Goal: Communication & Community: Answer question/provide support

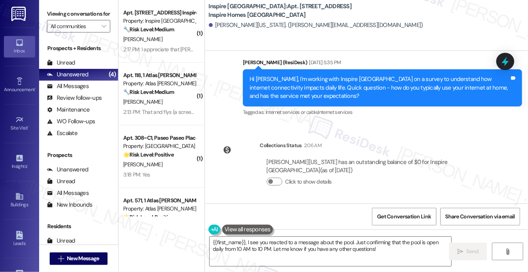
scroll to position [1016, 0]
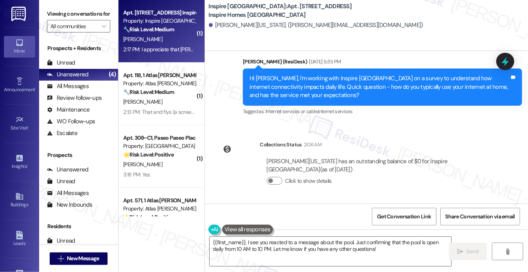
click at [168, 34] on div "🔧 Risk Level: Medium The resident is complaining about inconsistent trash picku…" at bounding box center [159, 29] width 72 height 8
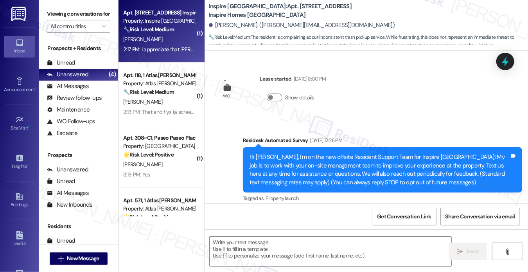
scroll to position [5046, 0]
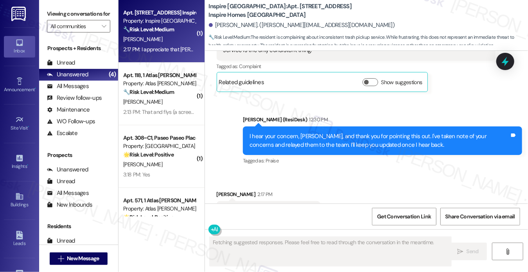
click at [263, 132] on div "I hear your concern, [PERSON_NAME], and thank you for pointing this out. I've t…" at bounding box center [380, 140] width 260 height 17
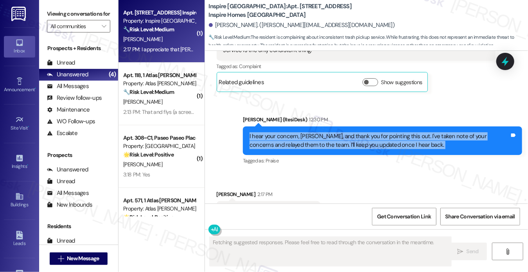
click at [263, 132] on div "I hear your concern, [PERSON_NAME], and thank you for pointing this out. I've t…" at bounding box center [380, 140] width 260 height 17
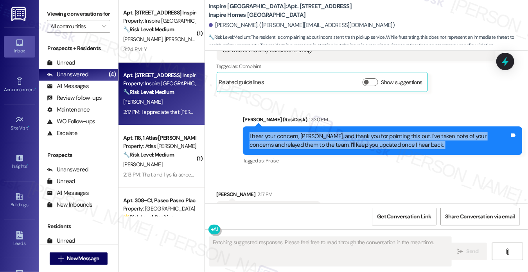
click at [349, 132] on div "I hear your concern, [PERSON_NAME], and thank you for pointing this out. I've t…" at bounding box center [380, 140] width 260 height 17
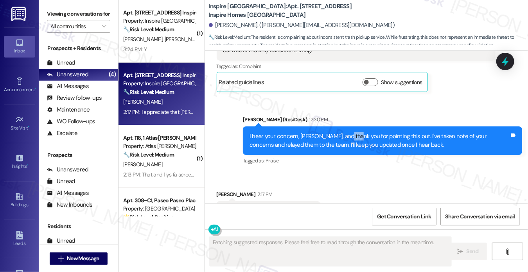
click at [349, 132] on div "I hear your concern, [PERSON_NAME], and thank you for pointing this out. I've t…" at bounding box center [380, 140] width 260 height 17
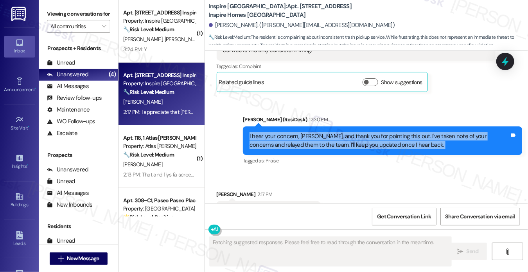
click at [349, 132] on div "I hear your concern, [PERSON_NAME], and thank you for pointing this out. I've t…" at bounding box center [380, 140] width 260 height 17
click at [313, 132] on div "I hear your concern, [PERSON_NAME], and thank you for pointing this out. I've t…" at bounding box center [380, 140] width 260 height 17
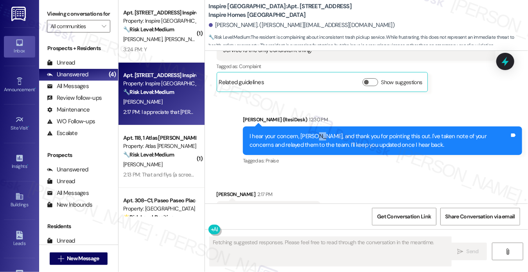
click at [313, 132] on div "I hear your concern, [PERSON_NAME], and thank you for pointing this out. I've t…" at bounding box center [380, 140] width 260 height 17
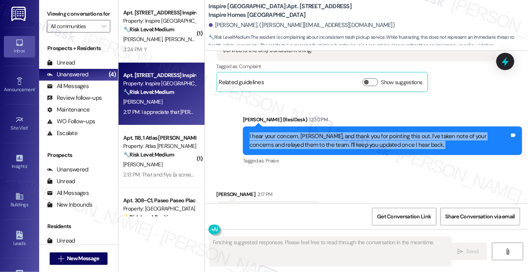
click at [313, 132] on div "I hear your concern, [PERSON_NAME], and thank you for pointing this out. I've t…" at bounding box center [380, 140] width 260 height 17
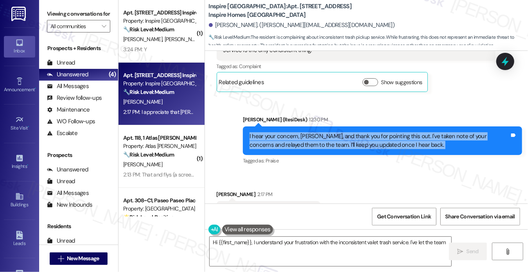
click at [290, 132] on div "I hear your concern, [PERSON_NAME], and thank you for pointing this out. I've t…" at bounding box center [380, 140] width 260 height 17
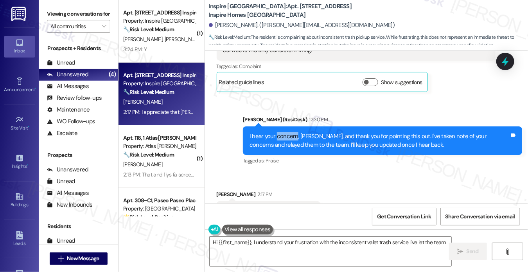
click at [290, 132] on div "I hear your concern, [PERSON_NAME], and thank you for pointing this out. I've t…" at bounding box center [380, 140] width 260 height 17
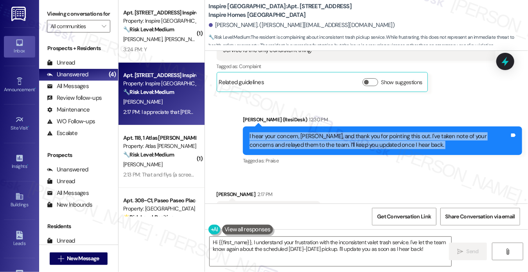
click at [290, 132] on div "I hear your concern, [PERSON_NAME], and thank you for pointing this out. I've t…" at bounding box center [380, 140] width 260 height 17
click at [288, 132] on div "I hear your concern, [PERSON_NAME], and thank you for pointing this out. I've t…" at bounding box center [380, 140] width 260 height 17
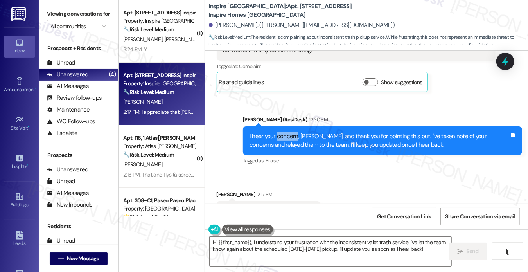
click at [288, 132] on div "I hear your concern, [PERSON_NAME], and thank you for pointing this out. I've t…" at bounding box center [380, 140] width 260 height 17
click at [263, 126] on div "I hear your concern, [PERSON_NAME], and thank you for pointing this out. I've t…" at bounding box center [382, 140] width 279 height 29
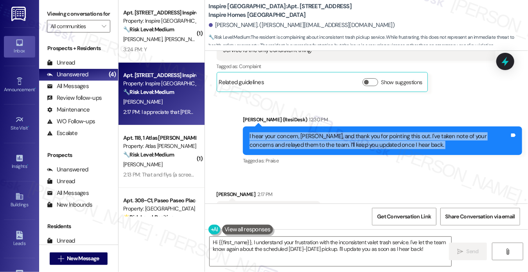
click at [263, 126] on div "I hear your concern, [PERSON_NAME], and thank you for pointing this out. I've t…" at bounding box center [382, 140] width 279 height 29
click at [282, 245] on textarea "Hi {{first_name}}, I understand your frustration with the inconsistent valet tr…" at bounding box center [331, 251] width 242 height 29
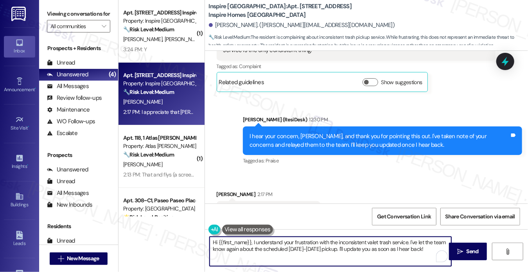
click at [282, 245] on textarea "Hi {{first_name}}, I understand your frustration with the inconsistent valet tr…" at bounding box center [331, 251] width 242 height 29
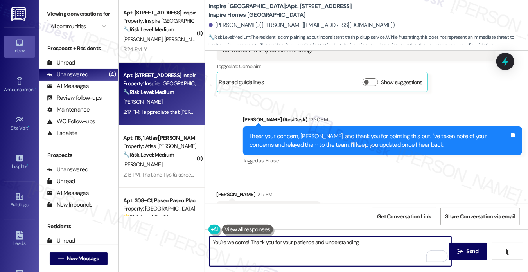
click at [296, 241] on textarea "You're welcome! Thank you for your patience and understanding." at bounding box center [331, 251] width 242 height 29
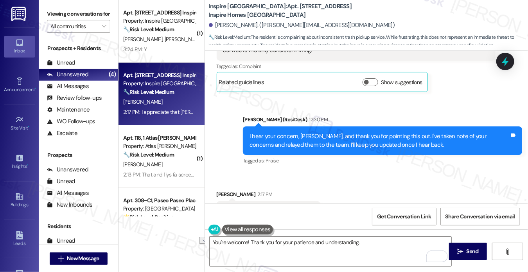
click at [223, 190] on div "[PERSON_NAME] 2:17 PM" at bounding box center [269, 195] width 104 height 11
click at [245, 126] on div "I hear your concern, [PERSON_NAME], and thank you for pointing this out. I've t…" at bounding box center [382, 140] width 279 height 29
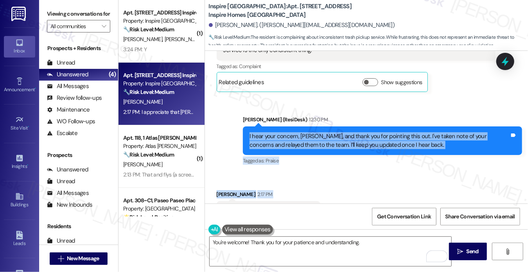
drag, startPoint x: 244, startPoint y: 95, endPoint x: 330, endPoint y: 176, distance: 118.2
click at [330, 176] on div "WO Lease started [DATE] 8:00 PM Show details Survey, sent via SMS Residesk Auto…" at bounding box center [367, 127] width 324 height 153
copy div "I hear your concern, [PERSON_NAME], and thank you for pointing this out. I've t…"
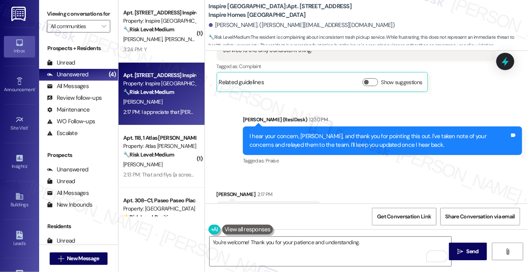
click at [58, 11] on label "Viewing conversations for" at bounding box center [78, 14] width 63 height 12
click at [318, 246] on textarea "You're welcome! Thank you for your patience and understanding." at bounding box center [331, 251] width 242 height 29
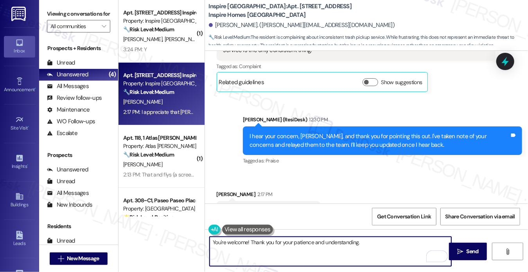
click at [318, 246] on textarea "You're welcome! Thank you for your patience and understanding." at bounding box center [331, 251] width 242 height 29
paste textarea "Hi [PERSON_NAME], you’re very welcome! I’m glad I could help, and I truly appre…"
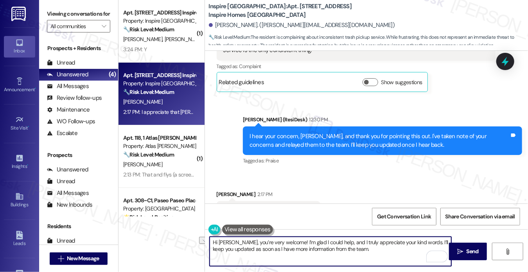
drag, startPoint x: 238, startPoint y: 242, endPoint x: 175, endPoint y: 238, distance: 62.8
click at [175, 238] on div "( 1 ) Apt. [STREET_ADDRESS] Inspire Homes Bonds Ranch Property: Inspire Bond Ra…" at bounding box center [324, 136] width 410 height 272
click at [274, 245] on textarea "You’re very welcome! I’m glad I could help, and I truly appreciate your kind wo…" at bounding box center [331, 251] width 242 height 29
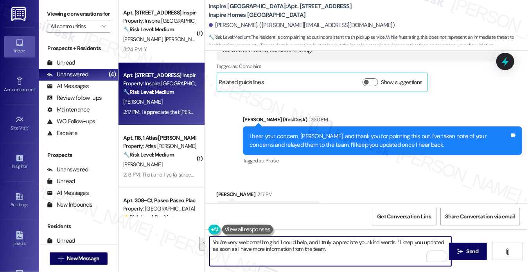
click at [331, 257] on textarea "You’re very welcome! I’m glad I could help, and I truly appreciate your kind wo…" at bounding box center [331, 251] width 242 height 29
drag, startPoint x: 394, startPoint y: 239, endPoint x: 261, endPoint y: 236, distance: 133.1
click at [261, 236] on div "You’re very welcome! I’m glad I could help, and I truly appreciate your kind wo…" at bounding box center [367, 258] width 324 height 59
click at [297, 132] on div "I hear your concern, [PERSON_NAME], and thank you for pointing this out. I've t…" at bounding box center [380, 140] width 260 height 17
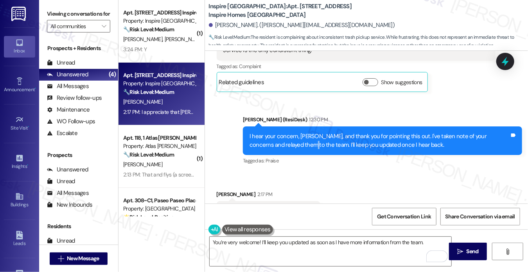
click at [297, 132] on div "I hear your concern, [PERSON_NAME], and thank you for pointing this out. I've t…" at bounding box center [380, 140] width 260 height 17
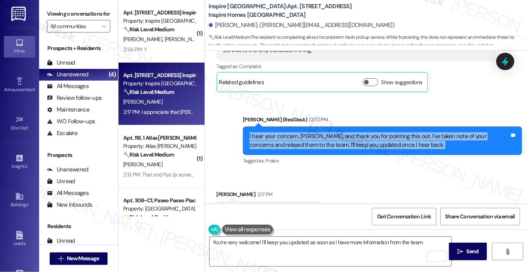
click at [297, 132] on div "I hear your concern, [PERSON_NAME], and thank you for pointing this out. I've t…" at bounding box center [380, 140] width 260 height 17
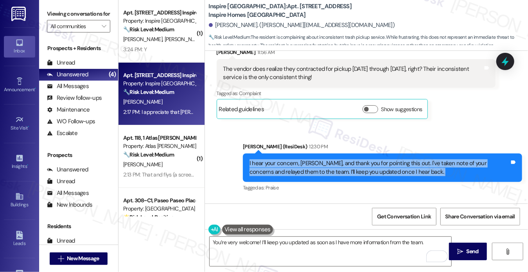
scroll to position [4968, 0]
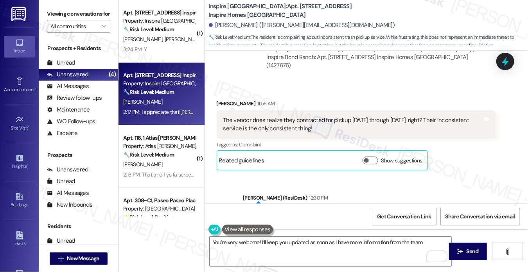
click at [242, 116] on div "The vendor does realize they contracted for pickup [DATE] through [DATE], right…" at bounding box center [353, 124] width 260 height 17
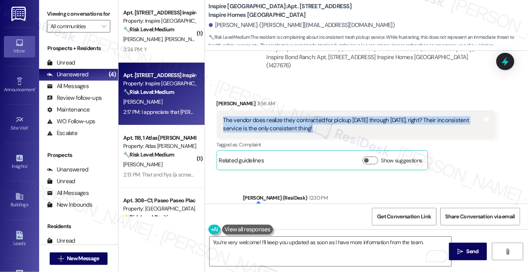
click at [242, 116] on div "The vendor does realize they contracted for pickup [DATE] through [DATE], right…" at bounding box center [353, 124] width 260 height 17
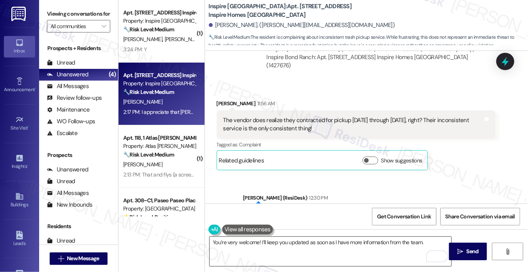
click at [325, 248] on textarea "You’re very welcome! I’ll keep you updated as soon as I have more information f…" at bounding box center [331, 251] width 242 height 29
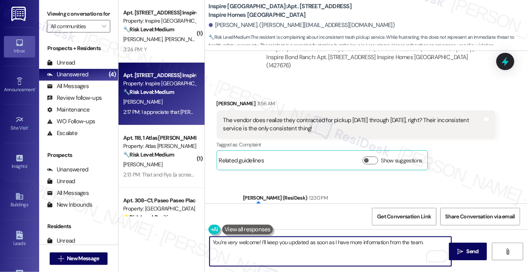
click at [325, 248] on textarea "You’re very welcome! I’ll keep you updated as soon as I have more information f…" at bounding box center [331, 251] width 242 height 29
drag, startPoint x: 325, startPoint y: 248, endPoint x: 338, endPoint y: 247, distance: 12.9
click at [325, 248] on textarea "You’re very welcome! I’ll keep you updated as soon as I have more information f…" at bounding box center [331, 251] width 242 height 29
click at [433, 243] on textarea "You’re very welcome! I’ll keep you updated as soon as I have more information f…" at bounding box center [331, 251] width 242 height 29
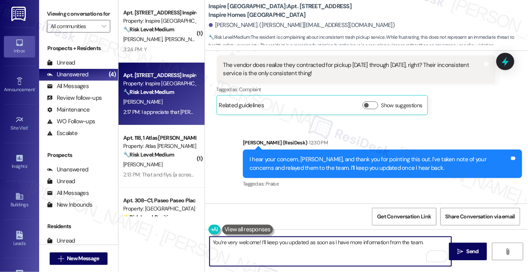
scroll to position [5046, 0]
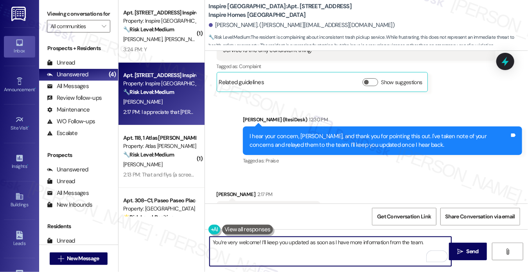
drag, startPoint x: 402, startPoint y: 250, endPoint x: 407, endPoint y: 250, distance: 4.3
click at [403, 250] on textarea "You’re very welcome! I’ll keep you updated as soon as I have more information f…" at bounding box center [331, 251] width 242 height 29
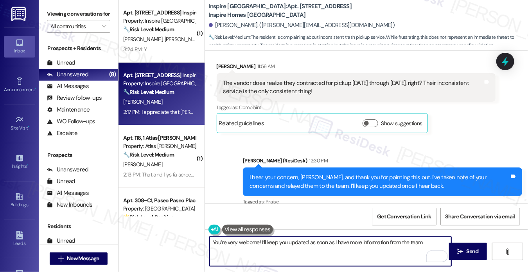
scroll to position [4968, 0]
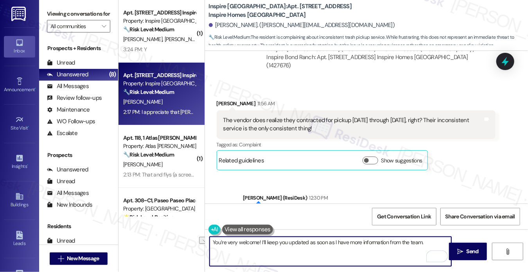
drag, startPoint x: 431, startPoint y: 241, endPoint x: 286, endPoint y: 243, distance: 144.4
click at [286, 243] on textarea "You’re very welcome! I’ll keep you updated as soon as I have more information f…" at bounding box center [331, 251] width 242 height 29
type textarea "You’re very welcome! I’ll keep you posted on any updates"
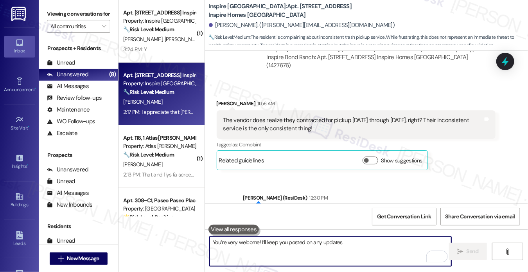
scroll to position [5046, 0]
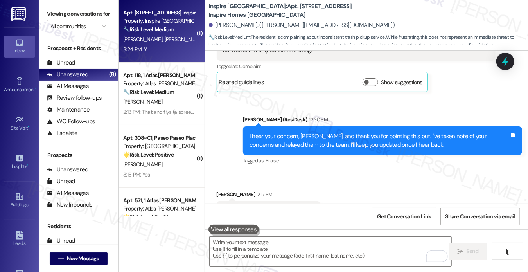
click at [163, 40] on div "[PERSON_NAME] [PERSON_NAME]" at bounding box center [159, 39] width 74 height 10
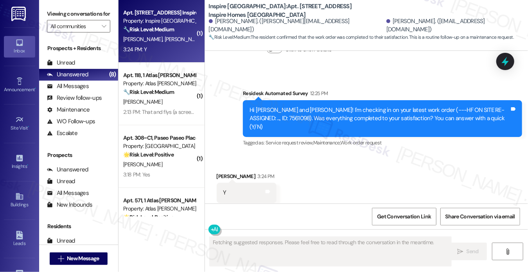
scroll to position [516, 0]
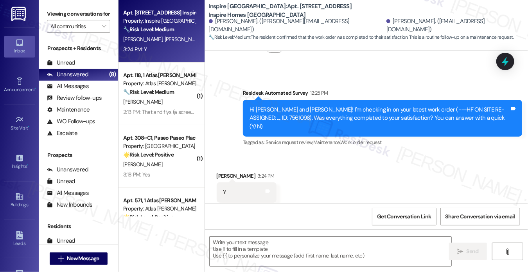
click at [59, 14] on label "Viewing conversations for" at bounding box center [78, 14] width 63 height 12
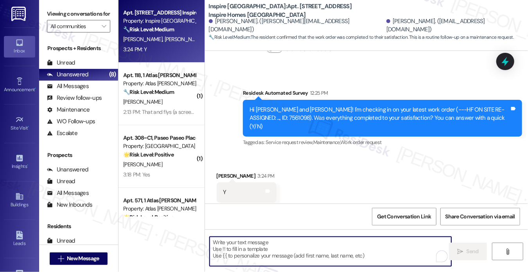
click at [277, 248] on textarea "To enrich screen reader interactions, please activate Accessibility in Grammarl…" at bounding box center [331, 251] width 242 height 29
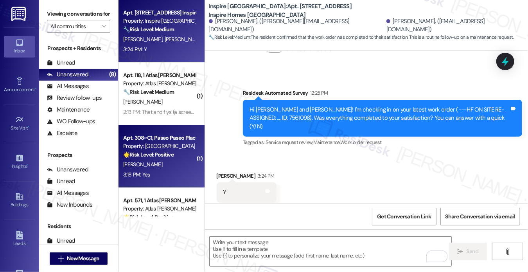
drag, startPoint x: 55, startPoint y: 15, endPoint x: 193, endPoint y: 131, distance: 181.1
click at [55, 15] on label "Viewing conversations for" at bounding box center [78, 14] width 63 height 12
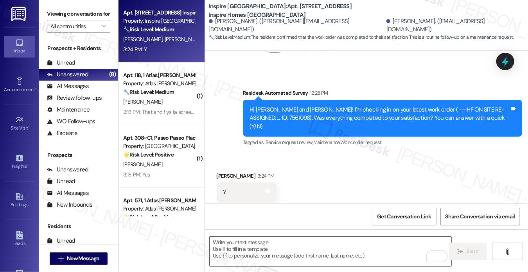
click at [302, 248] on textarea "To enrich screen reader interactions, please activate Accessibility in Grammarl…" at bounding box center [331, 251] width 242 height 29
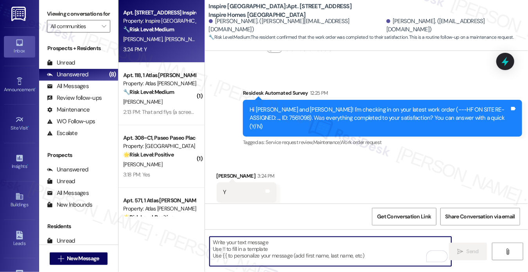
paste textarea "Hi {{first_name}}! I'm glad to hear that the latest work order was completed to…"
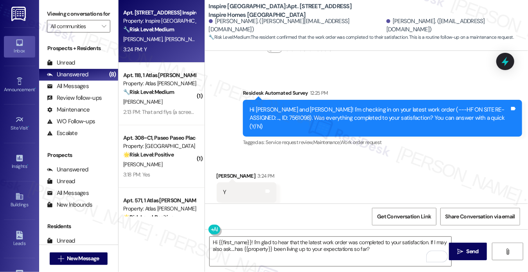
click at [235, 172] on div "[PERSON_NAME] 3:24 PM" at bounding box center [247, 177] width 60 height 11
click at [223, 172] on div "[PERSON_NAME] 3:24 PM" at bounding box center [247, 177] width 60 height 11
copy div "[PERSON_NAME]"
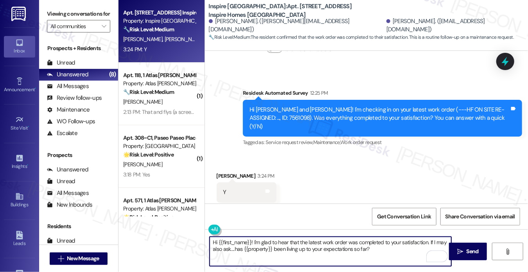
drag, startPoint x: 218, startPoint y: 241, endPoint x: 250, endPoint y: 239, distance: 33.0
click at [250, 239] on textarea "Hi {{first_name}}! I'm glad to hear that the latest work order was completed to…" at bounding box center [331, 251] width 242 height 29
paste textarea "[PERSON_NAME]"
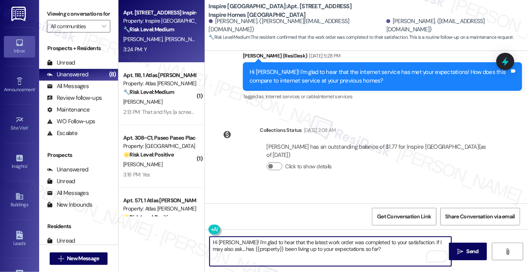
scroll to position [360, 0]
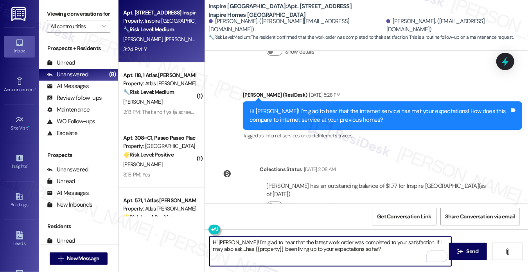
type textarea "Hi [PERSON_NAME]! I'm glad to hear that the latest work order was completed to …"
click at [362, 107] on div "Hi [PERSON_NAME]! I'm glad to hear that the internet service has met your expec…" at bounding box center [380, 115] width 260 height 17
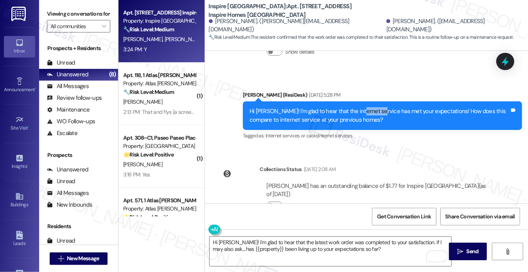
click at [362, 107] on div "Hi [PERSON_NAME]! I'm glad to hear that the internet service has met your expec…" at bounding box center [380, 115] width 260 height 17
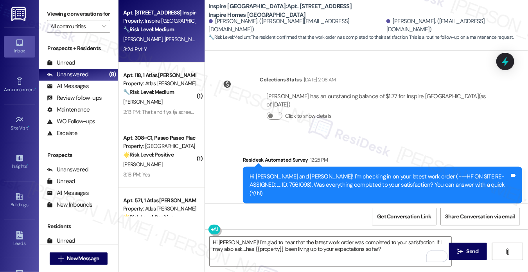
scroll to position [516, 0]
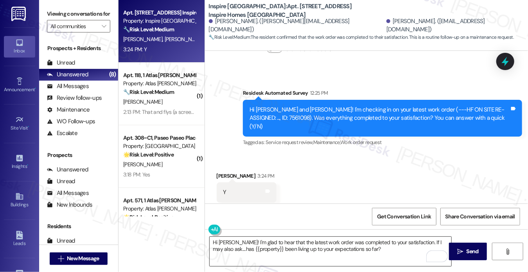
click at [315, 248] on textarea "Hi [PERSON_NAME]! I'm glad to hear that the latest work order was completed to …" at bounding box center [331, 251] width 242 height 29
click at [462, 256] on button " Send" at bounding box center [468, 252] width 38 height 18
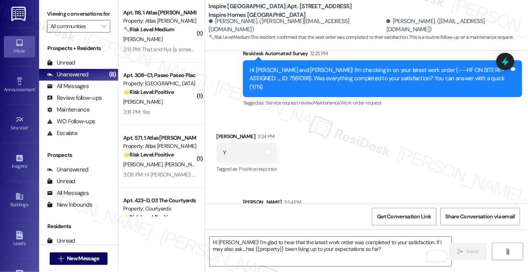
scroll to position [579, 0]
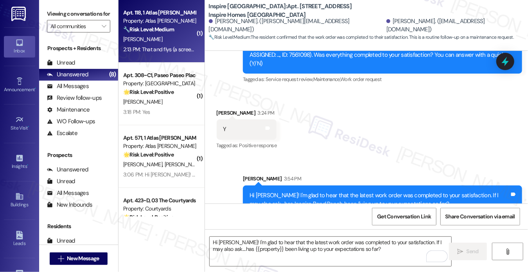
click at [152, 32] on strong "🔧 Risk Level: Medium" at bounding box center [148, 29] width 51 height 7
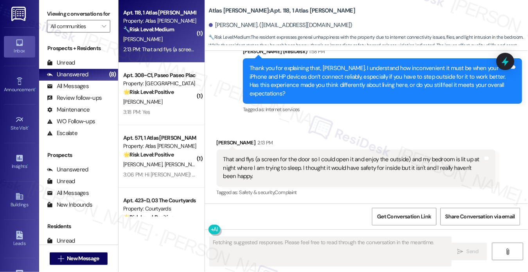
scroll to position [420, 0]
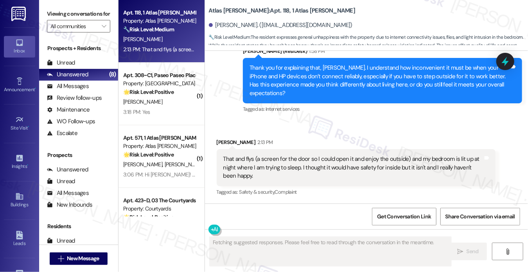
click at [327, 86] on div "Thank you for explaining that, [PERSON_NAME]. I understand how inconvenient it …" at bounding box center [380, 81] width 260 height 34
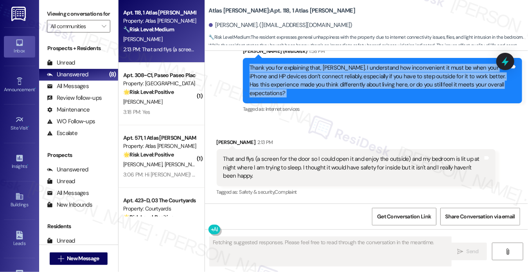
click at [327, 86] on div "Thank you for explaining that, [PERSON_NAME]. I understand how inconvenient it …" at bounding box center [380, 81] width 260 height 34
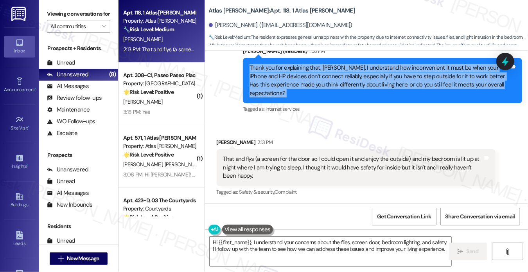
click at [315, 83] on div "Thank you for explaining that, [PERSON_NAME]. I understand how inconvenient it …" at bounding box center [380, 81] width 260 height 34
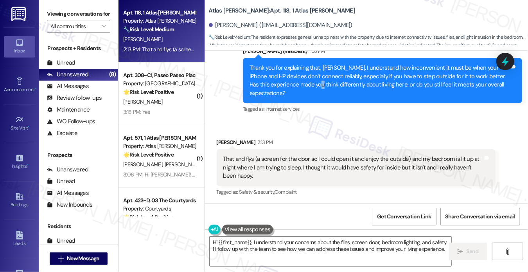
click at [315, 83] on div "Thank you for explaining that, [PERSON_NAME]. I understand how inconvenient it …" at bounding box center [380, 81] width 260 height 34
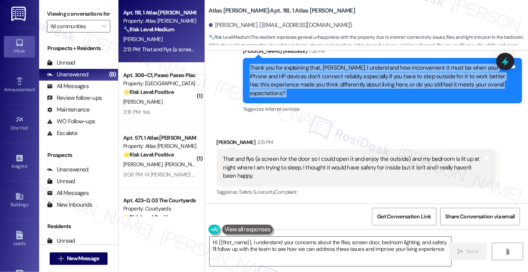
click at [315, 83] on div "Thank you for explaining that, [PERSON_NAME]. I understand how inconvenient it …" at bounding box center [380, 81] width 260 height 34
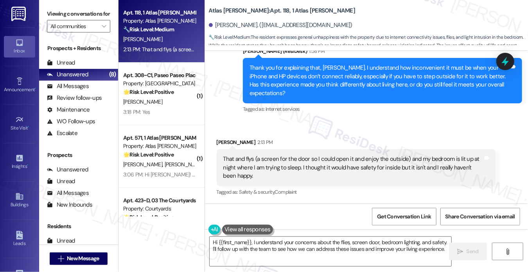
click at [248, 162] on div "That and flys (a screen for the door so I could open it and enjoy the outside) …" at bounding box center [353, 167] width 260 height 25
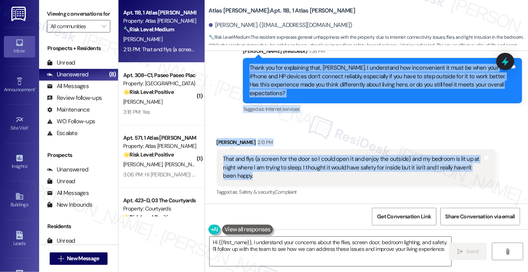
drag, startPoint x: 249, startPoint y: 103, endPoint x: 299, endPoint y: 182, distance: 93.6
click at [299, 182] on div "WO Lease started [DATE] 8:00 PM Show details Announcement, sent via SMS [PERSON…" at bounding box center [367, 127] width 324 height 153
copy div "Thank you for explaining that, [PERSON_NAME]. I understand how inconvenient it …"
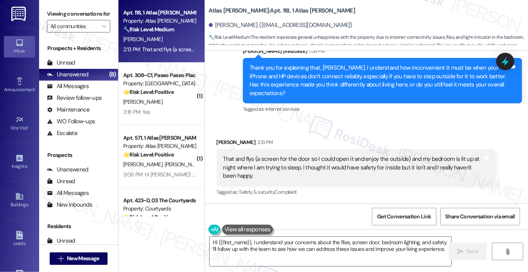
click at [65, 20] on label "Viewing conversations for" at bounding box center [78, 14] width 63 height 12
click at [433, 87] on div "Thank you for explaining that, [PERSON_NAME]. I understand how inconvenient it …" at bounding box center [380, 81] width 260 height 34
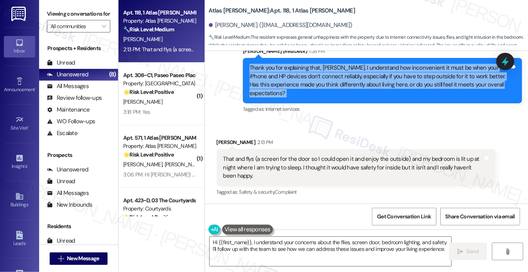
click at [433, 87] on div "Thank you for explaining that, [PERSON_NAME]. I understand how inconvenient it …" at bounding box center [380, 81] width 260 height 34
click at [333, 88] on div "Thank you for explaining that, [PERSON_NAME]. I understand how inconvenient it …" at bounding box center [380, 81] width 260 height 34
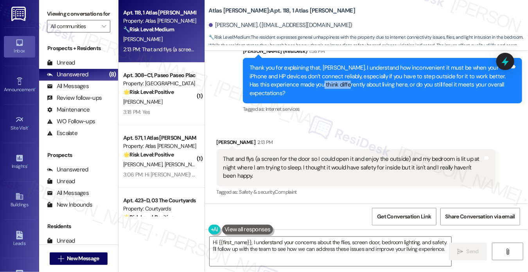
click at [333, 88] on div "Thank you for explaining that, [PERSON_NAME]. I understand how inconvenient it …" at bounding box center [380, 81] width 260 height 34
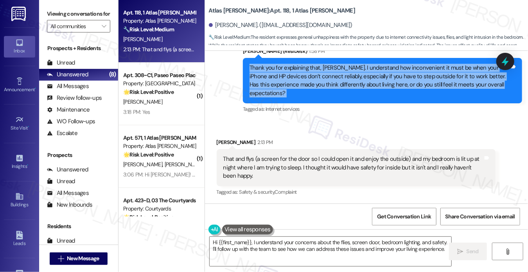
click at [333, 88] on div "Thank you for explaining that, [PERSON_NAME]. I understand how inconvenient it …" at bounding box center [380, 81] width 260 height 34
click at [369, 84] on div "Thank you for explaining that, [PERSON_NAME]. I understand how inconvenient it …" at bounding box center [380, 81] width 260 height 34
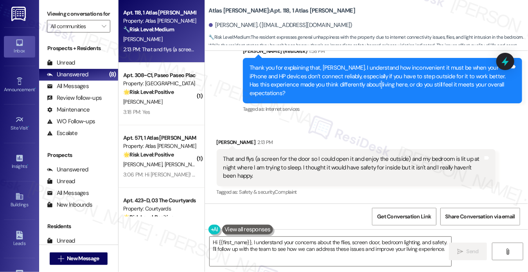
click at [369, 84] on div "Thank you for explaining that, [PERSON_NAME]. I understand how inconvenient it …" at bounding box center [380, 81] width 260 height 34
click at [57, 16] on label "Viewing conversations for" at bounding box center [78, 14] width 63 height 12
click at [285, 171] on div "That and flys (a screen for the door so I could open it and enjoy the outside) …" at bounding box center [353, 167] width 260 height 25
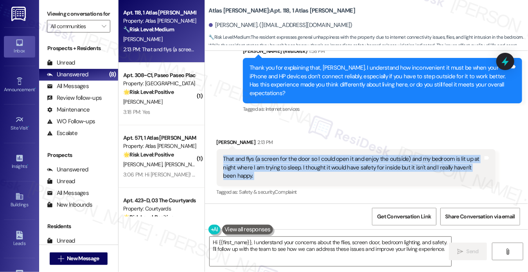
click at [285, 171] on div "That and flys (a screen for the door so I could open it and enjoy the outside) …" at bounding box center [353, 167] width 260 height 25
click at [387, 167] on div "That and flys (a screen for the door so I could open it and enjoy the outside) …" at bounding box center [353, 167] width 260 height 25
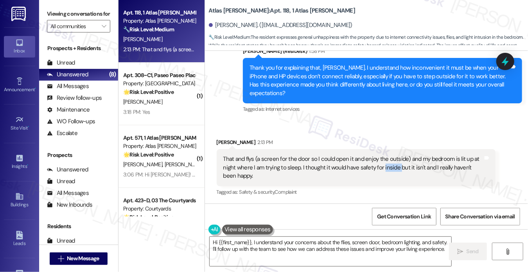
click at [387, 167] on div "That and flys (a screen for the door so I could open it and enjoy the outside) …" at bounding box center [353, 167] width 260 height 25
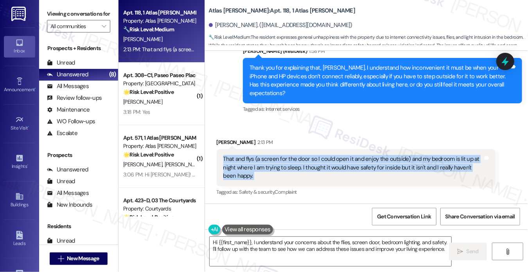
click at [387, 167] on div "That and flys (a screen for the door so I could open it and enjoy the outside) …" at bounding box center [353, 167] width 260 height 25
click at [403, 172] on div "That and flys (a screen for the door so I could open it and enjoy the outside) …" at bounding box center [353, 167] width 260 height 25
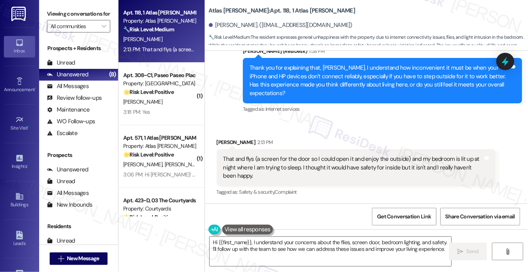
click at [403, 172] on div "That and flys (a screen for the door so I could open it and enjoy the outside) …" at bounding box center [353, 167] width 260 height 25
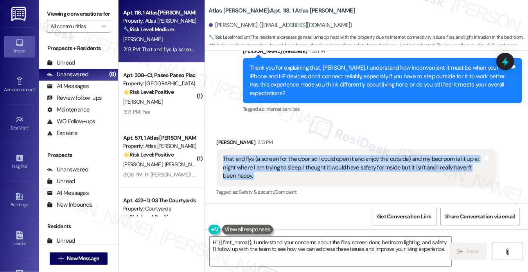
click at [403, 172] on div "That and flys (a screen for the door so I could open it and enjoy the outside) …" at bounding box center [353, 167] width 260 height 25
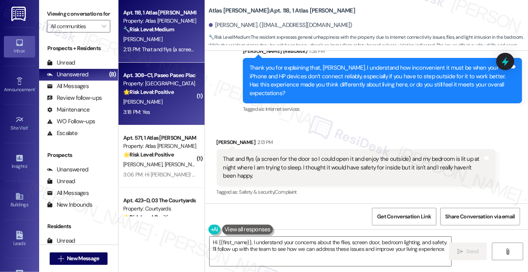
drag, startPoint x: 58, startPoint y: 16, endPoint x: 120, endPoint y: 70, distance: 82.9
click at [58, 16] on label "Viewing conversations for" at bounding box center [78, 14] width 63 height 12
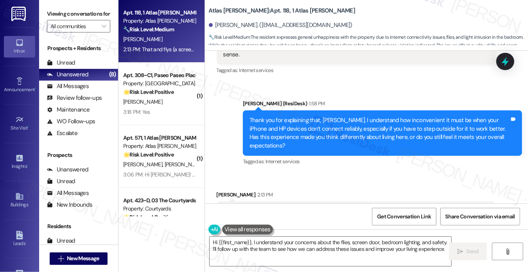
scroll to position [303, 0]
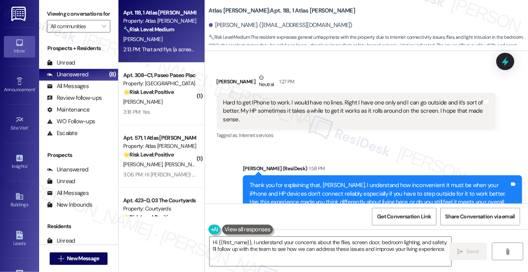
click at [285, 103] on div "Hard to get IPhone to work. I would have no lines. Right I have one only and I …" at bounding box center [353, 111] width 260 height 25
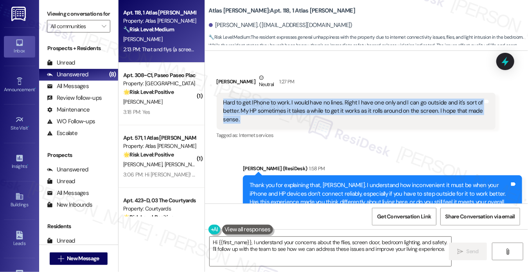
click at [285, 103] on div "Hard to get IPhone to work. I would have no lines. Right I have one only and I …" at bounding box center [353, 111] width 260 height 25
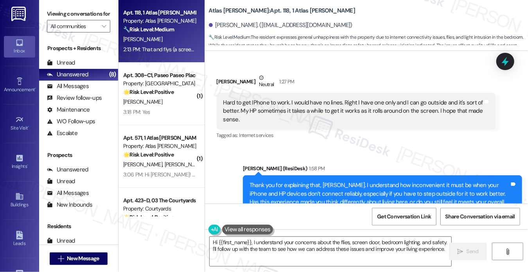
click at [64, 2] on div "Viewing conversations for All communities " at bounding box center [78, 20] width 79 height 40
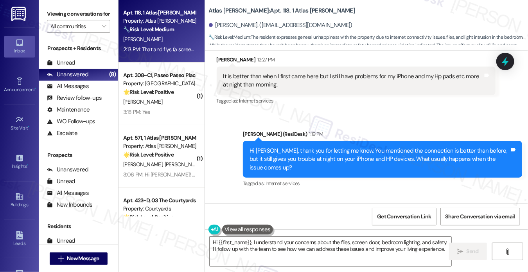
scroll to position [107, 0]
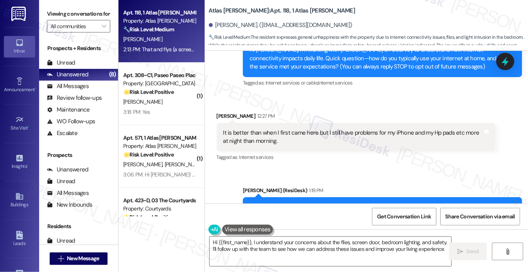
click at [306, 132] on div "It is better than when I first came here but I still have problems for my iPhon…" at bounding box center [353, 137] width 260 height 17
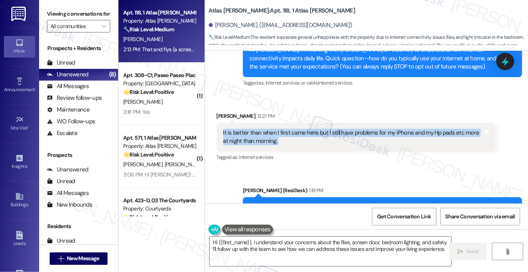
click at [306, 132] on div "It is better than when I first came here but I still have problems for my iPhon…" at bounding box center [353, 137] width 260 height 17
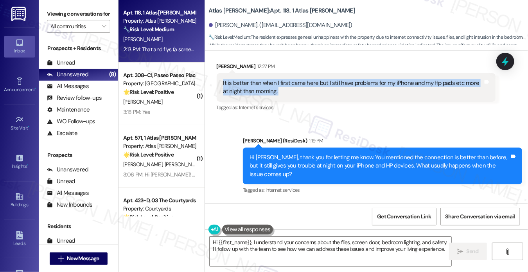
scroll to position [264, 0]
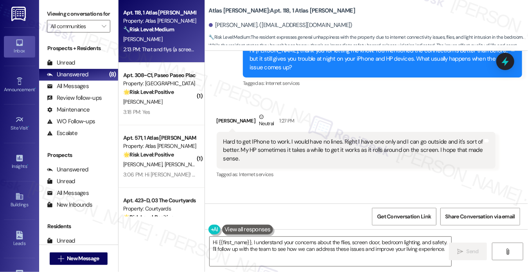
click at [57, 17] on label "Viewing conversations for" at bounding box center [78, 14] width 63 height 12
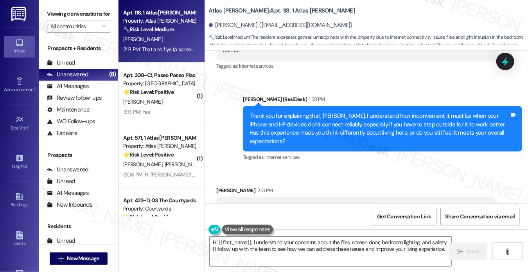
scroll to position [420, 0]
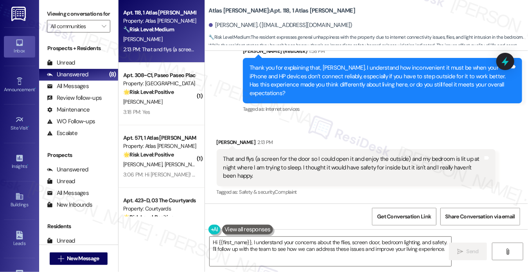
click at [295, 175] on div "That and flys (a screen for the door so I could open it and enjoy the outside) …" at bounding box center [353, 167] width 260 height 25
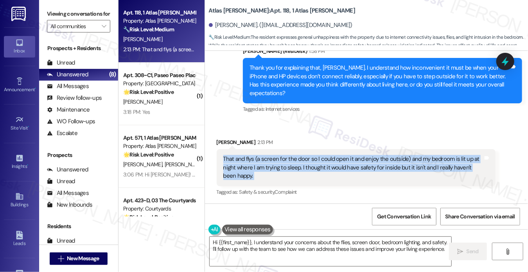
click at [295, 175] on div "That and flys (a screen for the door so I could open it and enjoy the outside) …" at bounding box center [353, 167] width 260 height 25
click at [367, 174] on div "That and flys (a screen for the door so I could open it and enjoy the outside) …" at bounding box center [353, 167] width 260 height 25
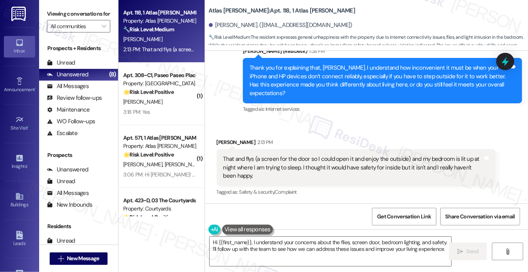
click at [278, 162] on div "That and flys (a screen for the door so I could open it and enjoy the outside) …" at bounding box center [353, 167] width 260 height 25
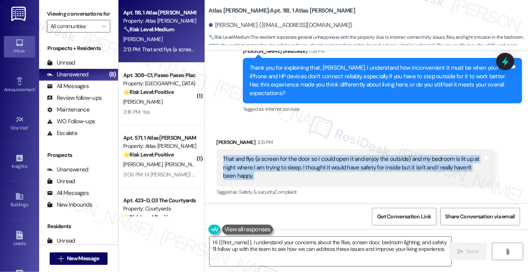
click at [278, 162] on div "That and flys (a screen for the door so I could open it and enjoy the outside) …" at bounding box center [353, 167] width 260 height 25
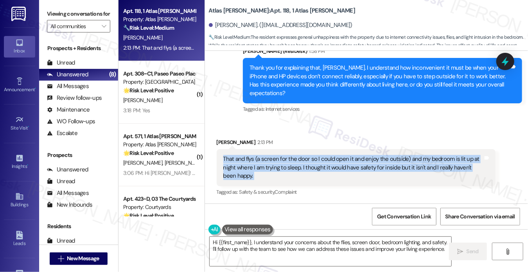
scroll to position [0, 0]
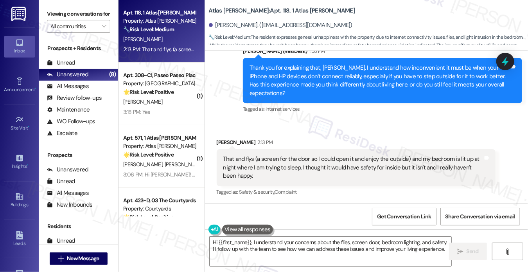
click at [283, 75] on div "Thank you for explaining that, [PERSON_NAME]. I understand how inconvenient it …" at bounding box center [380, 81] width 260 height 34
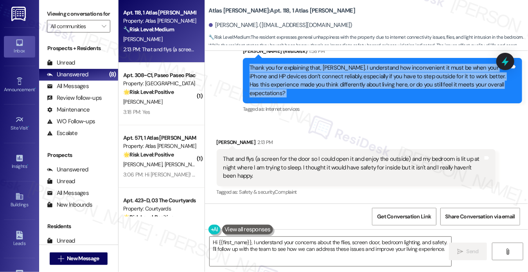
click at [283, 75] on div "Thank you for explaining that, [PERSON_NAME]. I understand how inconvenient it …" at bounding box center [380, 81] width 260 height 34
click at [274, 82] on div "Thank you for explaining that, [PERSON_NAME]. I understand how inconvenient it …" at bounding box center [380, 81] width 260 height 34
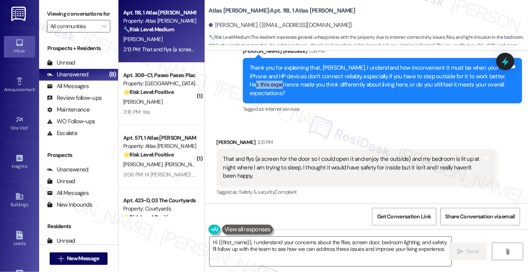
click at [274, 82] on div "Thank you for explaining that, [PERSON_NAME]. I understand how inconvenient it …" at bounding box center [380, 81] width 260 height 34
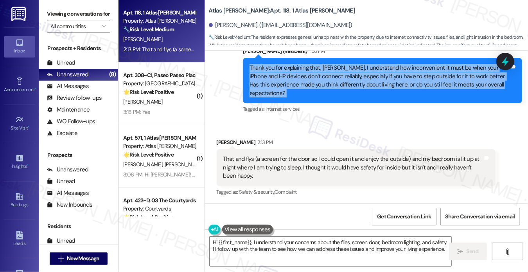
click at [274, 82] on div "Thank you for explaining that, [PERSON_NAME]. I understand how inconvenient it …" at bounding box center [380, 81] width 260 height 34
click at [272, 82] on div "Thank you for explaining that, [PERSON_NAME]. I understand how inconvenient it …" at bounding box center [380, 81] width 260 height 34
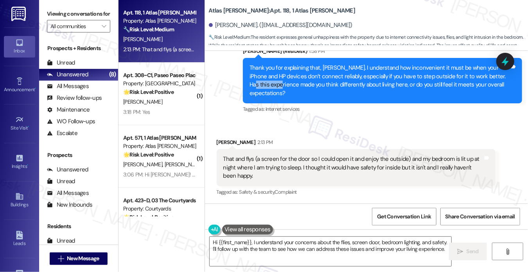
click at [272, 82] on div "Thank you for explaining that, [PERSON_NAME]. I understand how inconvenient it …" at bounding box center [380, 81] width 260 height 34
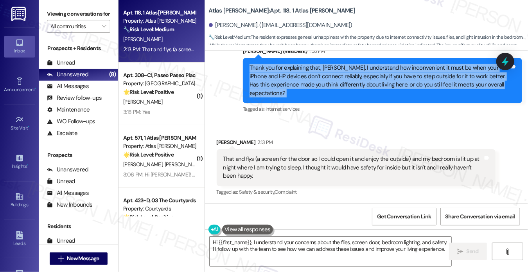
click at [272, 82] on div "Thank you for explaining that, [PERSON_NAME]. I understand how inconvenient it …" at bounding box center [380, 81] width 260 height 34
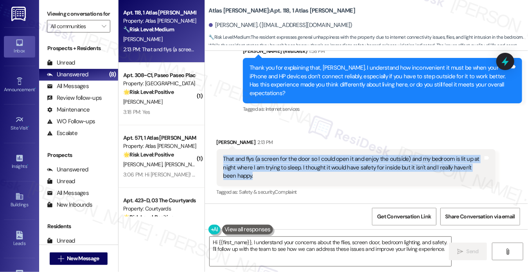
drag, startPoint x: 217, startPoint y: 154, endPoint x: 341, endPoint y: 184, distance: 127.6
click at [341, 184] on div "That and flys (a screen for the door so I could open it and enjoy the outside) …" at bounding box center [356, 167] width 279 height 37
click at [336, 178] on div "That and flys (a screen for the door so I could open it and enjoy the outside) …" at bounding box center [353, 167] width 260 height 25
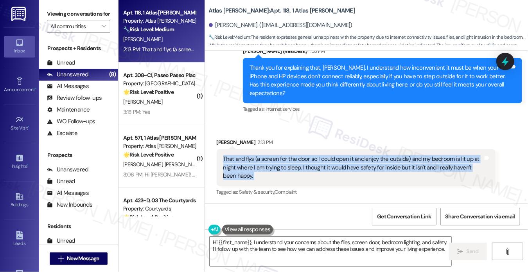
click at [269, 161] on div "That and flys (a screen for the door so I could open it and enjoy the outside) …" at bounding box center [353, 167] width 260 height 25
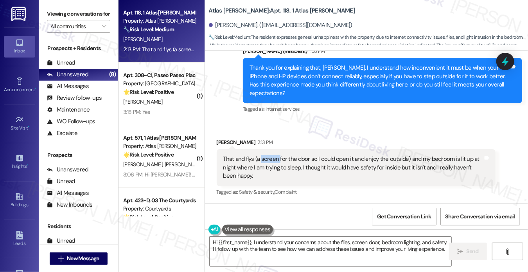
click at [269, 161] on div "That and flys (a screen for the door so I could open it and enjoy the outside) …" at bounding box center [353, 167] width 260 height 25
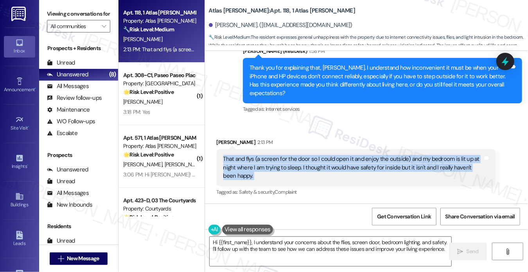
click at [269, 161] on div "That and flys (a screen for the door so I could open it and enjoy the outside) …" at bounding box center [353, 167] width 260 height 25
click at [268, 170] on div "That and flys (a screen for the door so I could open it and enjoy the outside) …" at bounding box center [353, 167] width 260 height 25
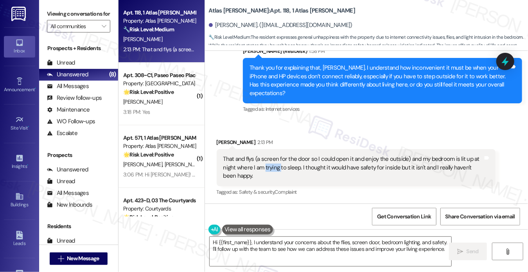
click at [268, 170] on div "That and flys (a screen for the door so I could open it and enjoy the outside) …" at bounding box center [353, 167] width 260 height 25
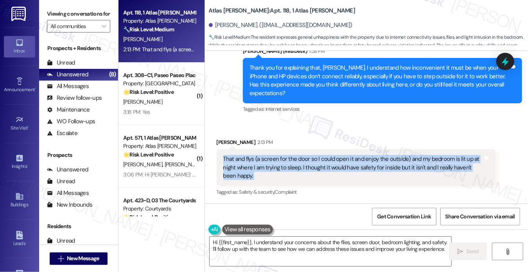
click at [268, 170] on div "That and flys (a screen for the door so I could open it and enjoy the outside) …" at bounding box center [353, 167] width 260 height 25
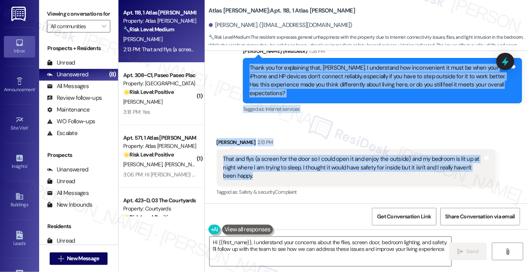
drag, startPoint x: 244, startPoint y: 64, endPoint x: 349, endPoint y: 175, distance: 153.1
click at [349, 175] on div "WO Lease started [DATE] 8:00 PM Show details Announcement, sent via SMS [PERSON…" at bounding box center [367, 127] width 324 height 153
copy div "Thank you for explaining that, [PERSON_NAME]. I understand how inconvenient it …"
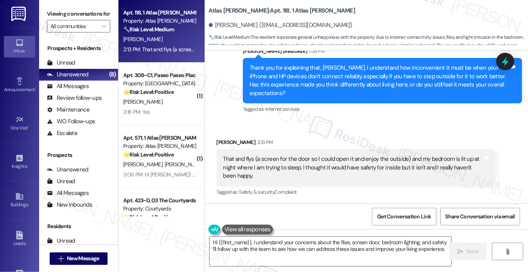
click at [52, 12] on label "Viewing conversations for" at bounding box center [78, 14] width 63 height 12
click at [284, 162] on div "That and flys (a screen for the door so I could open it and enjoy the outside) …" at bounding box center [353, 167] width 260 height 25
click at [283, 160] on div "That and flys (a screen for the door so I could open it and enjoy the outside) …" at bounding box center [353, 167] width 260 height 25
click at [279, 157] on div "That and flys (a screen for the door so I could open it and enjoy the outside) …" at bounding box center [353, 167] width 260 height 25
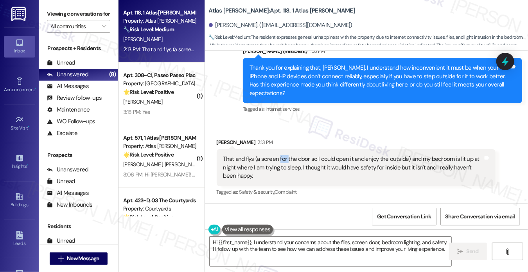
click at [279, 157] on div "That and flys (a screen for the door so I could open it and enjoy the outside) …" at bounding box center [353, 167] width 260 height 25
click at [275, 156] on div "That and flys (a screen for the door so I could open it and enjoy the outside) …" at bounding box center [353, 167] width 260 height 25
click at [270, 160] on div "That and flys (a screen for the door so I could open it and enjoy the outside) …" at bounding box center [353, 167] width 260 height 25
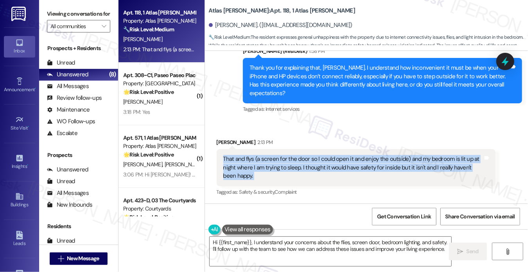
click at [270, 160] on div "That and flys (a screen for the door so I could open it and enjoy the outside) …" at bounding box center [353, 167] width 260 height 25
click at [330, 168] on div "That and flys (a screen for the door so I could open it and enjoy the outside) …" at bounding box center [353, 167] width 260 height 25
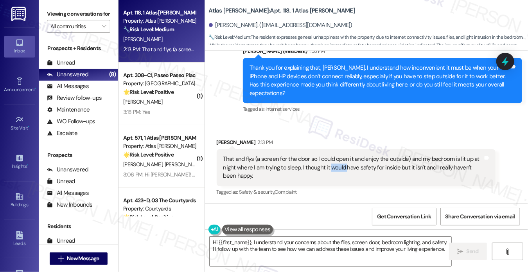
click at [330, 168] on div "That and flys (a screen for the door so I could open it and enjoy the outside) …" at bounding box center [353, 167] width 260 height 25
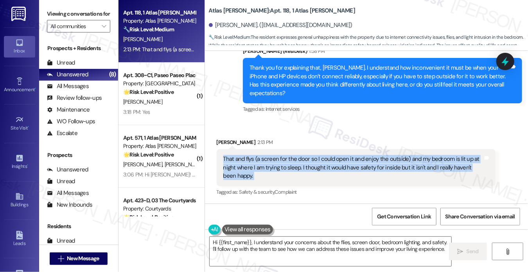
click at [330, 168] on div "That and flys (a screen for the door so I could open it and enjoy the outside) …" at bounding box center [353, 167] width 260 height 25
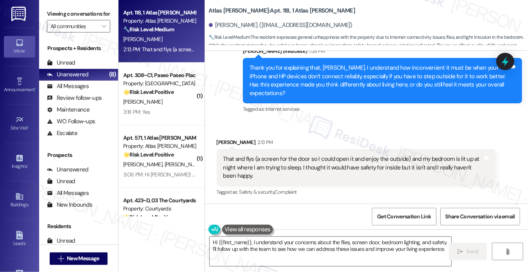
click at [340, 134] on div "Received via SMS [PERSON_NAME] 2:13 PM That and flys (a screen for the door so …" at bounding box center [356, 167] width 291 height 71
click at [329, 164] on div "That and flys (a screen for the door so I could open it and enjoy the outside) …" at bounding box center [353, 167] width 260 height 25
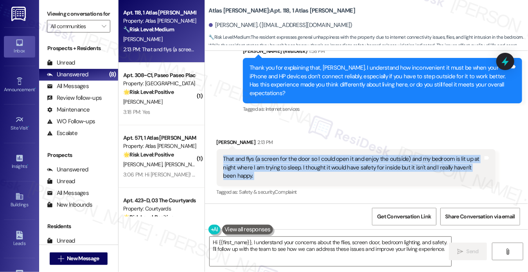
click at [329, 164] on div "That and flys (a screen for the door so I could open it and enjoy the outside) …" at bounding box center [353, 167] width 260 height 25
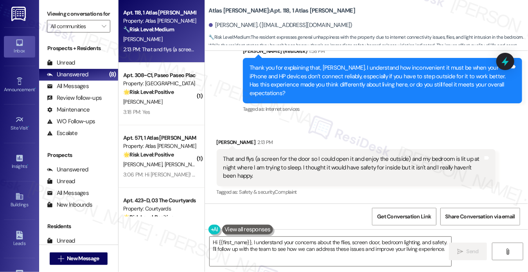
click at [47, 12] on label "Viewing conversations for" at bounding box center [78, 14] width 63 height 12
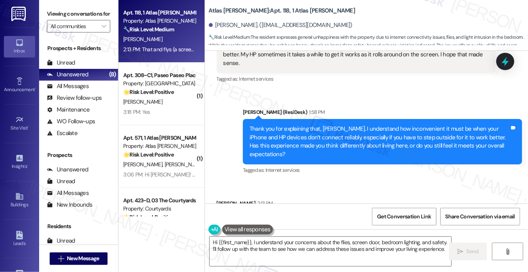
scroll to position [420, 0]
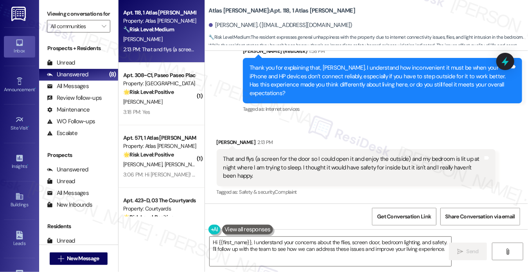
click at [280, 162] on div "That and flys (a screen for the door so I could open it and enjoy the outside) …" at bounding box center [353, 167] width 260 height 25
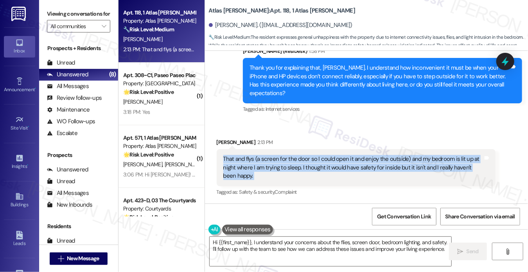
click at [280, 162] on div "That and flys (a screen for the door so I could open it and enjoy the outside) …" at bounding box center [353, 167] width 260 height 25
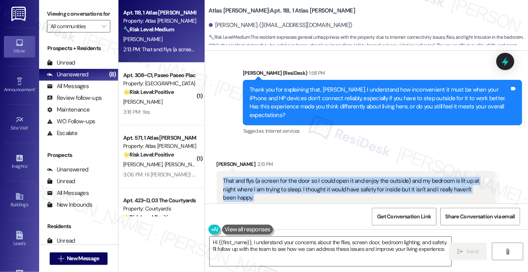
scroll to position [381, 0]
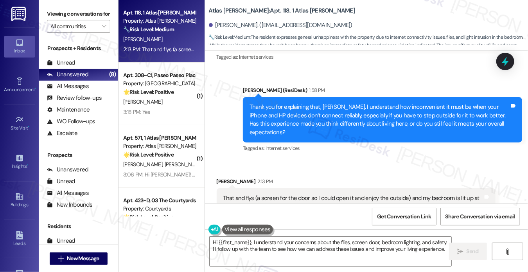
click at [310, 122] on div "Thank you for explaining that, [PERSON_NAME]. I understand how inconvenient it …" at bounding box center [380, 120] width 260 height 34
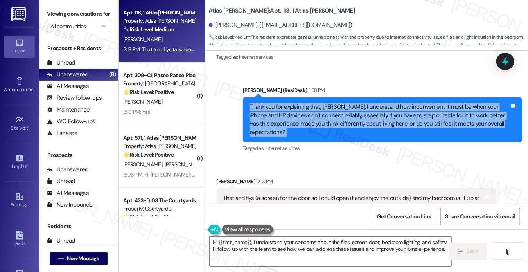
click at [310, 122] on div "Thank you for explaining that, [PERSON_NAME]. I understand how inconvenient it …" at bounding box center [380, 120] width 260 height 34
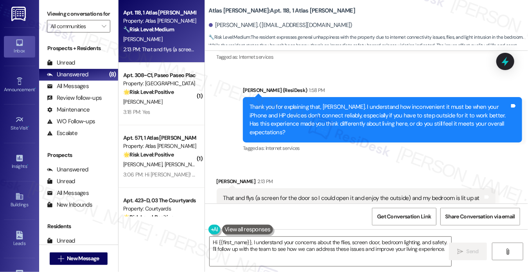
click at [50, 16] on label "Viewing conversations for" at bounding box center [78, 14] width 63 height 12
click at [419, 131] on div "Thank you for explaining that, [PERSON_NAME]. I understand how inconvenient it …" at bounding box center [380, 120] width 260 height 34
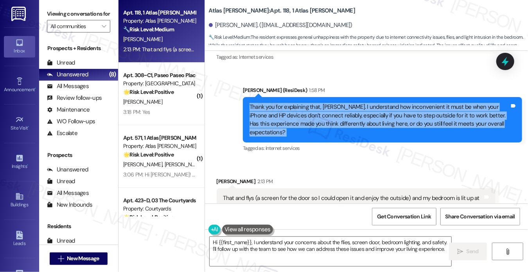
click at [419, 131] on div "Thank you for explaining that, [PERSON_NAME]. I understand how inconvenient it …" at bounding box center [380, 120] width 260 height 34
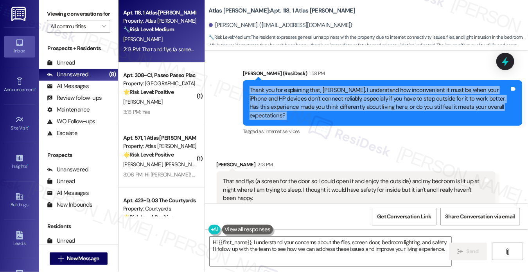
scroll to position [420, 0]
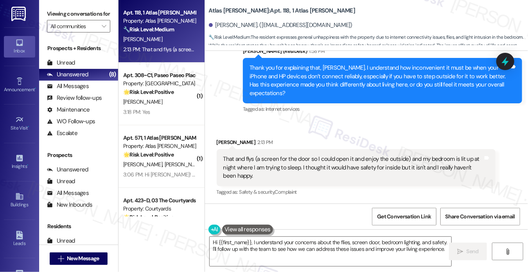
click at [408, 163] on div "That and flys (a screen for the door so I could open it and enjoy the outside) …" at bounding box center [353, 167] width 260 height 25
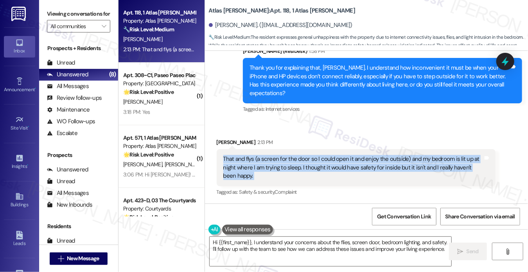
click at [408, 163] on div "That and flys (a screen for the door so I could open it and enjoy the outside) …" at bounding box center [353, 167] width 260 height 25
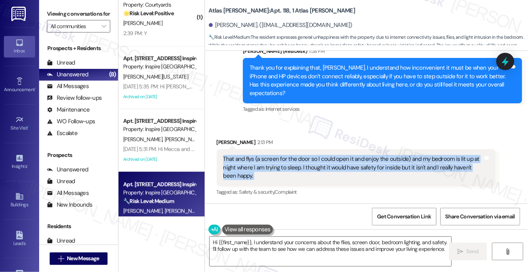
scroll to position [284, 0]
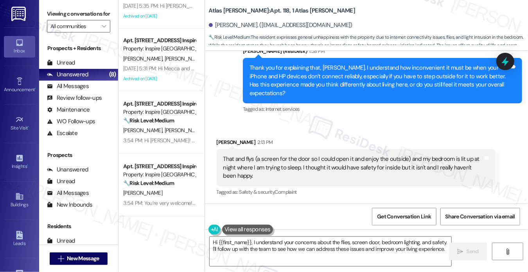
click at [55, 15] on label "Viewing conversations for" at bounding box center [78, 14] width 63 height 12
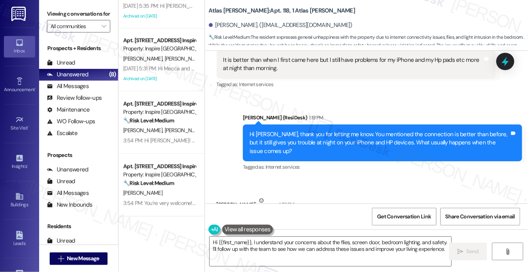
scroll to position [264, 0]
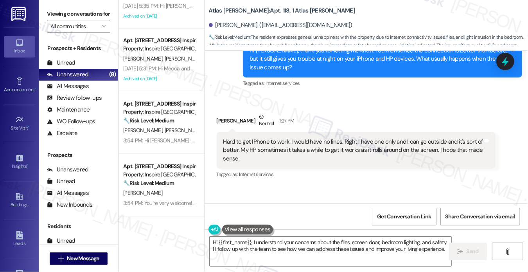
click at [270, 146] on div "Hard to get IPhone to work. I would have no lines. Right I have one only and I …" at bounding box center [353, 150] width 260 height 25
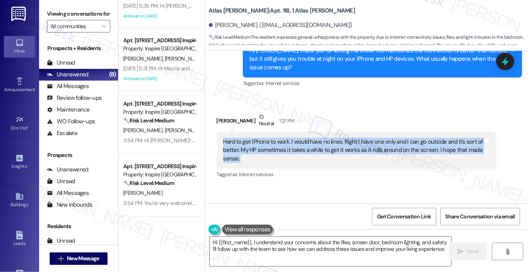
click at [270, 146] on div "Hard to get IPhone to work. I would have no lines. Right I have one only and I …" at bounding box center [353, 150] width 260 height 25
click at [67, 18] on label "Viewing conversations for" at bounding box center [78, 14] width 63 height 12
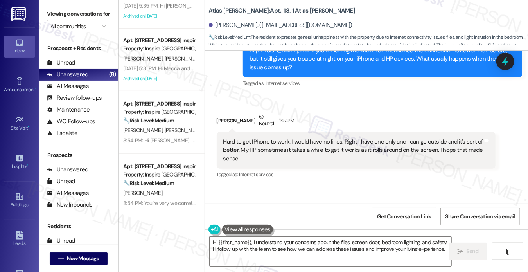
click at [60, 15] on label "Viewing conversations for" at bounding box center [78, 14] width 63 height 12
click at [274, 252] on textarea "Hi {{first_name}}, I understand your concerns about the flies, screen door, bed…" at bounding box center [331, 251] width 242 height 29
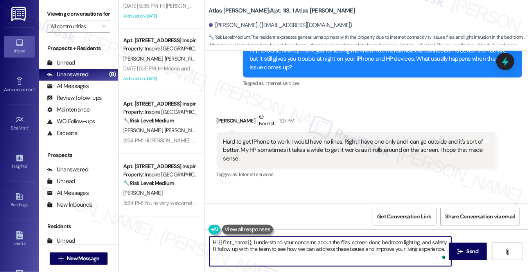
click at [347, 239] on textarea "Hi {{first_name}}, I understand your concerns about the flies, screen door, bed…" at bounding box center [331, 251] width 242 height 29
drag, startPoint x: 252, startPoint y: 242, endPoint x: 184, endPoint y: 229, distance: 69.0
click at [184, 229] on div "( 1 ) Apt. 571, 1 Atlas [PERSON_NAME] Property: Atlas [PERSON_NAME] 🌟 Risk Leve…" at bounding box center [324, 136] width 410 height 272
click at [303, 244] on textarea "I understand your concerns about the flies, screen door, bedroom lighting, and …" at bounding box center [331, 251] width 242 height 29
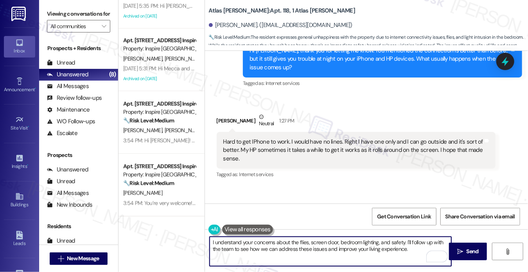
click at [326, 242] on textarea "I understand your concerns about the flies, screen door, bedroom lighting, and …" at bounding box center [331, 251] width 242 height 29
click at [392, 238] on textarea "I understand your concerns about the flies, screen door, bedroom lighting, and …" at bounding box center [331, 251] width 242 height 29
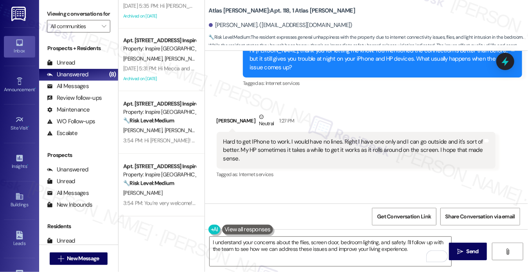
click at [65, 20] on label "Viewing conversations for" at bounding box center [78, 14] width 63 height 12
click at [283, 154] on div "Hard to get IPhone to work. I would have no lines. Right I have one only and I …" at bounding box center [353, 150] width 260 height 25
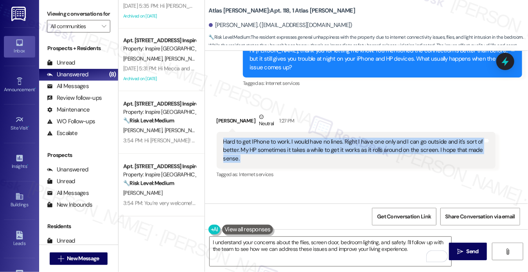
click at [283, 154] on div "Hard to get IPhone to work. I would have no lines. Right I have one only and I …" at bounding box center [353, 150] width 260 height 25
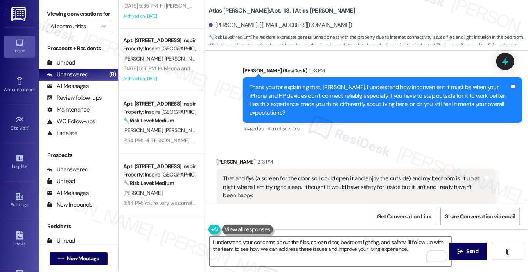
scroll to position [420, 0]
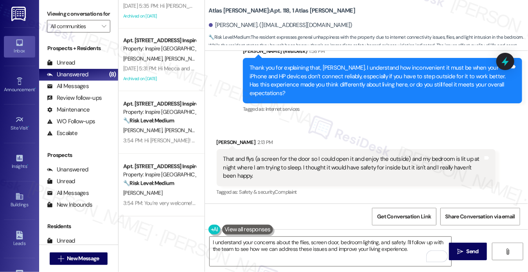
click at [300, 158] on div "That and flys (a screen for the door so I could open it and enjoy the outside) …" at bounding box center [353, 167] width 260 height 25
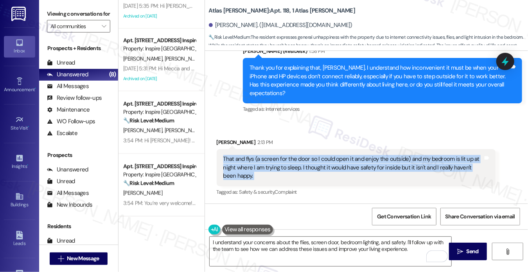
click at [300, 158] on div "That and flys (a screen for the door so I could open it and enjoy the outside) …" at bounding box center [353, 167] width 260 height 25
click at [368, 166] on div "That and flys (a screen for the door so I could open it and enjoy the outside) …" at bounding box center [353, 167] width 260 height 25
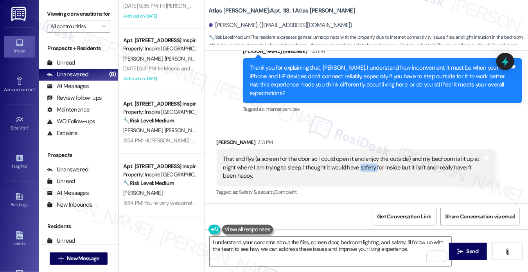
click at [368, 167] on div "That and flys (a screen for the door so I could open it and enjoy the outside) …" at bounding box center [353, 167] width 260 height 25
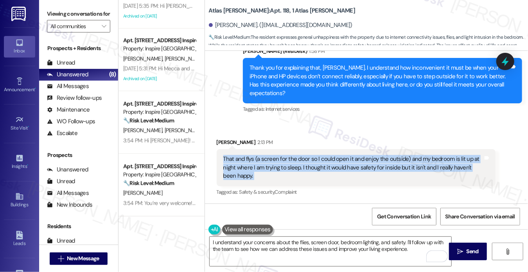
click at [368, 167] on div "That and flys (a screen for the door so I could open it and enjoy the outside) …" at bounding box center [353, 167] width 260 height 25
click at [302, 169] on div "That and flys (a screen for the door so I could open it and enjoy the outside) …" at bounding box center [353, 167] width 260 height 25
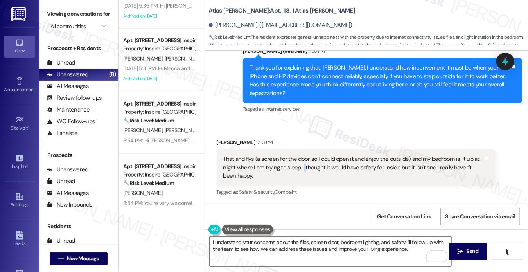
click at [302, 169] on div "That and flys (a screen for the door so I could open it and enjoy the outside) …" at bounding box center [353, 167] width 260 height 25
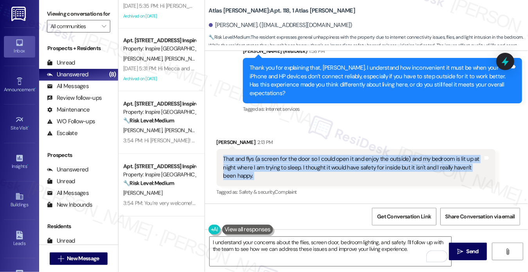
click at [302, 169] on div "That and flys (a screen for the door so I could open it and enjoy the outside) …" at bounding box center [353, 167] width 260 height 25
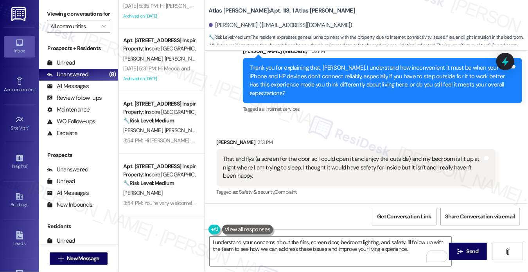
drag, startPoint x: 61, startPoint y: 20, endPoint x: 67, endPoint y: 28, distance: 10.0
click at [61, 20] on label "Viewing conversations for" at bounding box center [78, 14] width 63 height 12
click at [410, 247] on textarea "I understand your concerns about the flies, screen door, bedroom lighting, and …" at bounding box center [331, 251] width 242 height 29
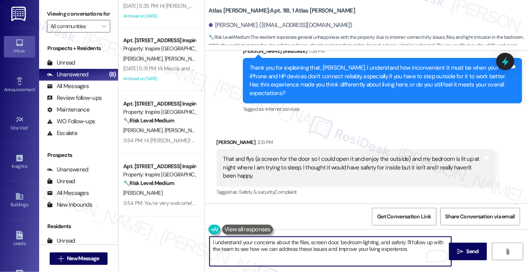
paste textarea "When you mentioned safety, are there particular concerns you’d like us to addre…"
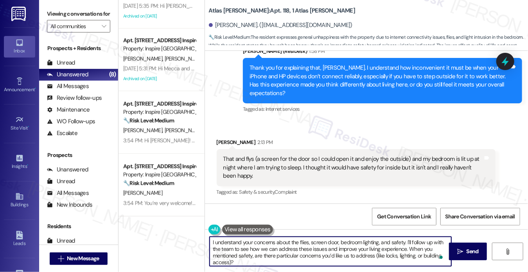
scroll to position [2, 0]
click at [376, 254] on textarea "I understand your concerns about the flies, screen door, bedroom lighting, and …" at bounding box center [331, 251] width 242 height 29
click at [230, 262] on textarea "I understand your concerns about the flies, screen door, bedroom lighting, and …" at bounding box center [331, 251] width 242 height 29
click at [270, 259] on textarea "I understand your concerns about the flies, screen door, bedroom lighting, and …" at bounding box center [331, 251] width 242 height 29
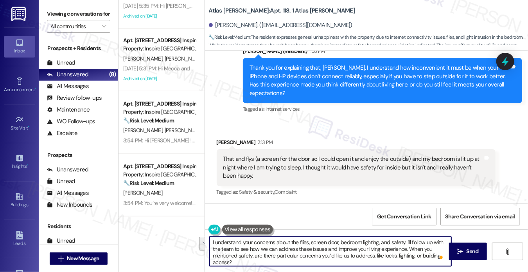
drag, startPoint x: 405, startPoint y: 238, endPoint x: 407, endPoint y: 247, distance: 9.7
click at [407, 247] on textarea "I understand your concerns about the flies, screen door, bedroom lighting, and …" at bounding box center [331, 251] width 242 height 29
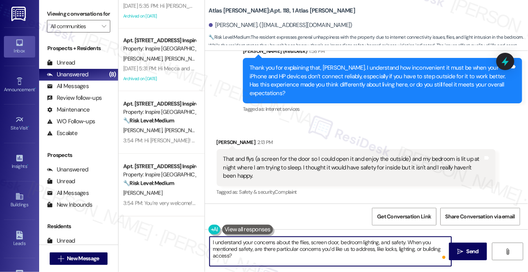
click at [335, 263] on textarea "I understand your concerns about the flies, screen door, bedroom lighting, and …" at bounding box center [331, 251] width 242 height 29
click at [326, 255] on textarea "I understand your concerns about the flies, screen door, bedroom lighting, and …" at bounding box center [331, 251] width 242 height 29
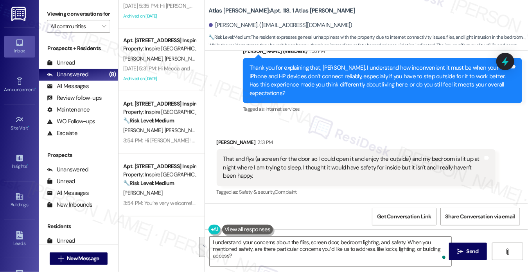
drag, startPoint x: 47, startPoint y: 11, endPoint x: 127, endPoint y: 68, distance: 98.2
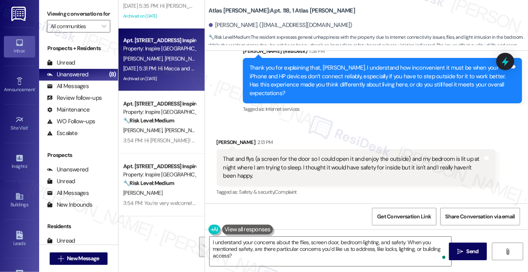
click at [47, 11] on div "Viewing conversations for All communities " at bounding box center [78, 20] width 79 height 40
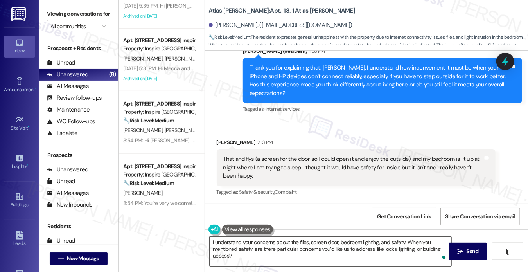
click at [285, 255] on textarea "I understand your concerns about the flies, screen door, bedroom lighting, and …" at bounding box center [331, 251] width 242 height 29
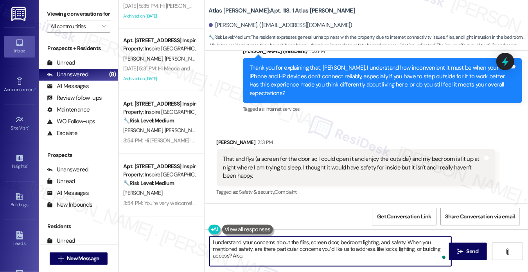
paste textarea "With the bedroom lighting, is it mainly from outdoor lights at night, or from i…"
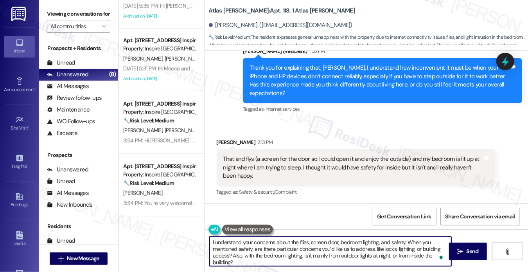
click at [295, 260] on textarea "I understand your concerns about the flies, screen door, bedroom lighting, and …" at bounding box center [331, 251] width 242 height 29
drag, startPoint x: 271, startPoint y: 263, endPoint x: 233, endPoint y: 255, distance: 38.8
click at [233, 255] on textarea "I understand your concerns about the flies, screen door, bedroom lighting, and …" at bounding box center [331, 251] width 242 height 29
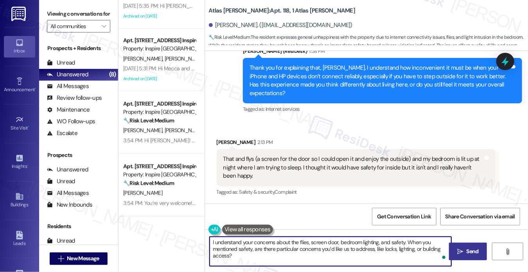
type textarea "I understand your concerns about the flies, screen door, bedroom lighting, and …"
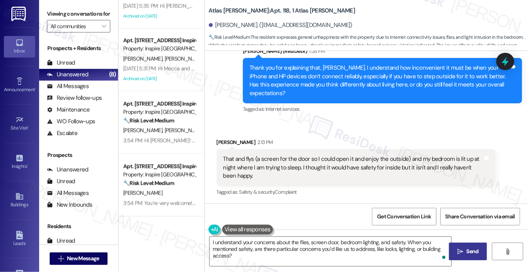
click at [463, 250] on span " Send" at bounding box center [468, 251] width 25 height 8
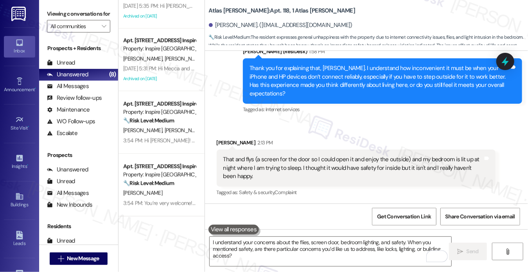
scroll to position [159, 0]
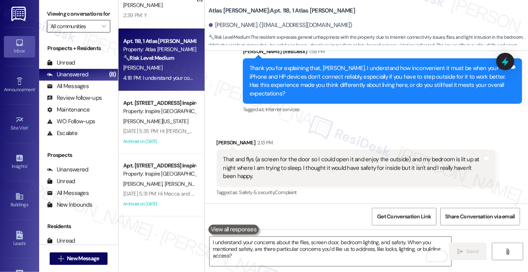
drag, startPoint x: 57, startPoint y: 17, endPoint x: 81, endPoint y: 40, distance: 33.5
click at [57, 17] on label "Viewing conversations for" at bounding box center [78, 14] width 63 height 12
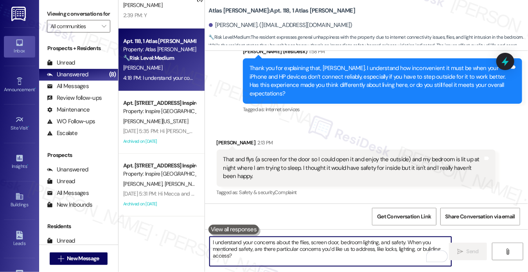
drag, startPoint x: 299, startPoint y: 240, endPoint x: 296, endPoint y: 245, distance: 6.0
click at [299, 240] on textarea "I understand your concerns about the flies, screen door, bedroom lighting, and …" at bounding box center [331, 251] width 242 height 29
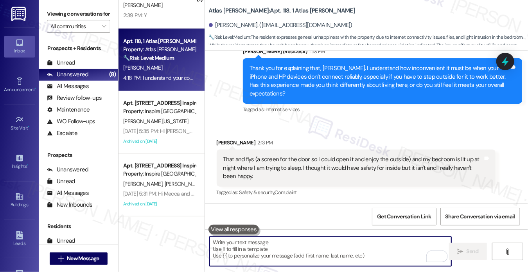
paste textarea "On the internet side, have you noticed if your usage has changed at all over th…"
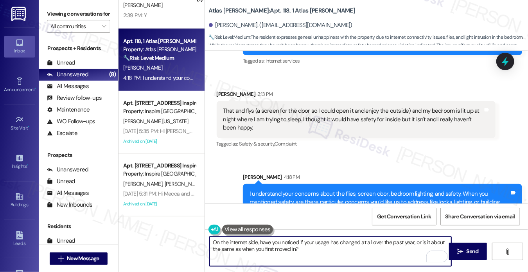
scroll to position [491, 0]
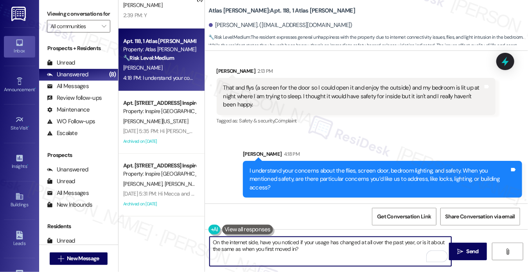
drag, startPoint x: 214, startPoint y: 242, endPoint x: 209, endPoint y: 242, distance: 5.5
click at [210, 242] on textarea "On the internet side, have you noticed if your usage has changed at all over th…" at bounding box center [331, 251] width 242 height 29
type textarea "Also, on the internet side, have you noticed if your usage has changed at all o…"
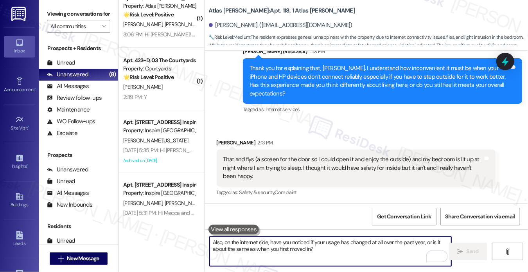
scroll to position [0, 0]
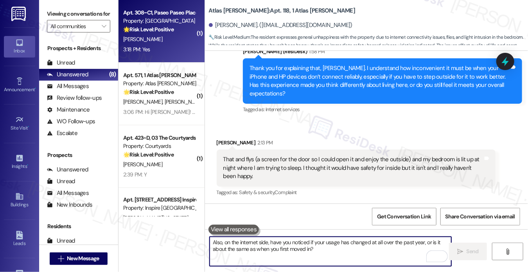
click at [169, 34] on div "Apt. 308~C1, Paseo Paseo Place Property: Paseo Place 🌟 Risk Level: Positive The…" at bounding box center [159, 21] width 74 height 27
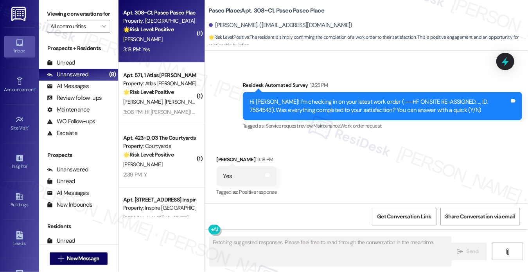
scroll to position [354, 0]
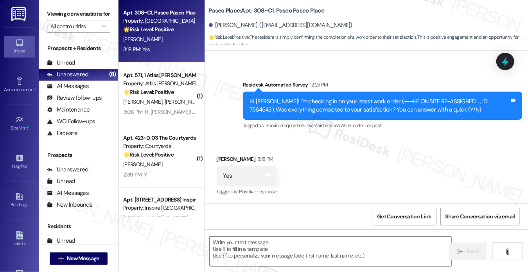
drag, startPoint x: 59, startPoint y: 15, endPoint x: 67, endPoint y: 20, distance: 9.3
click at [59, 15] on label "Viewing conversations for" at bounding box center [78, 14] width 63 height 12
click at [242, 242] on textarea at bounding box center [331, 251] width 242 height 29
paste textarea "Hi {{first_name}}! I'm glad to hear that the latest work order was completed to…"
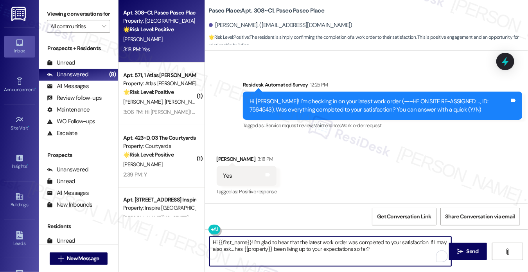
type textarea "Hi {{first_name}}! I'm glad to hear that the latest work order was completed to…"
click at [229, 161] on div "[PERSON_NAME] 3:18 PM" at bounding box center [247, 160] width 60 height 11
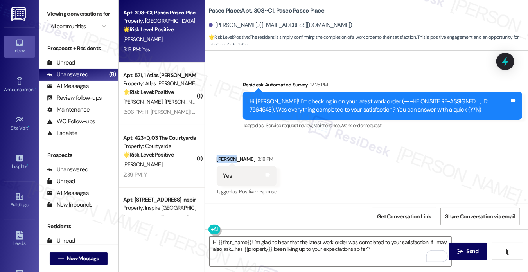
click at [229, 161] on div "[PERSON_NAME] 3:18 PM" at bounding box center [247, 160] width 60 height 11
click at [463, 246] on button " Send" at bounding box center [468, 252] width 38 height 18
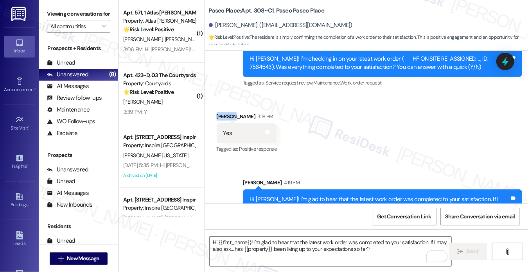
scroll to position [416, 0]
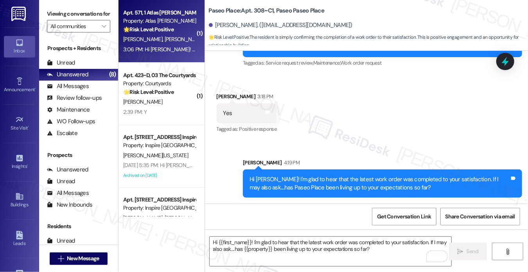
click at [169, 41] on span "[PERSON_NAME]" at bounding box center [183, 39] width 39 height 7
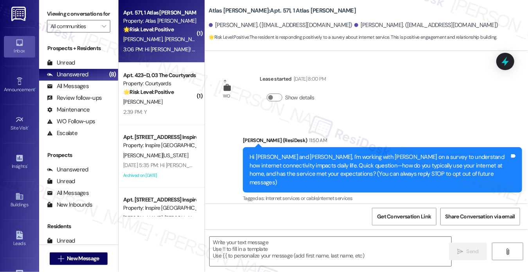
scroll to position [81, 0]
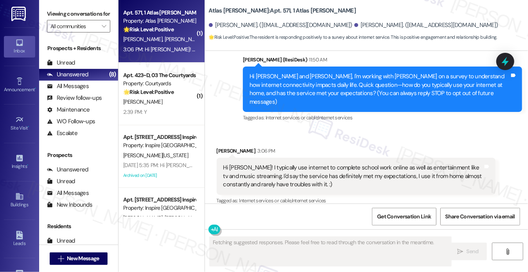
click at [307, 164] on div "Hi [PERSON_NAME]! I typically use internet to complete school work online as we…" at bounding box center [353, 176] width 260 height 25
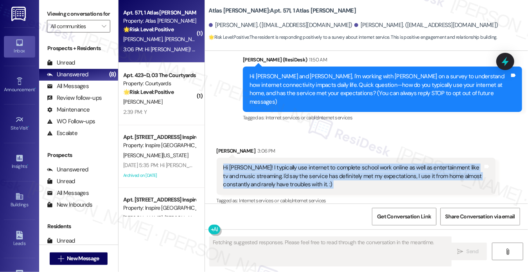
click at [306, 164] on div "Hi [PERSON_NAME]! I typically use internet to complete school work online as we…" at bounding box center [353, 176] width 260 height 25
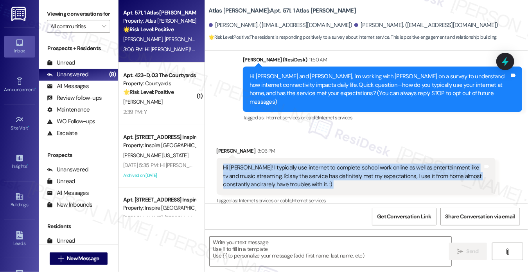
click at [363, 158] on div "Hi [PERSON_NAME]! I typically use internet to complete school work online as we…" at bounding box center [356, 176] width 279 height 37
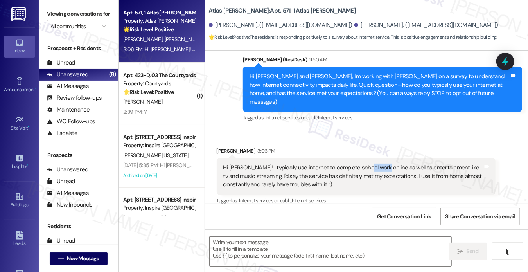
click at [363, 158] on div "Hi [PERSON_NAME]! I typically use internet to complete school work online as we…" at bounding box center [356, 176] width 279 height 37
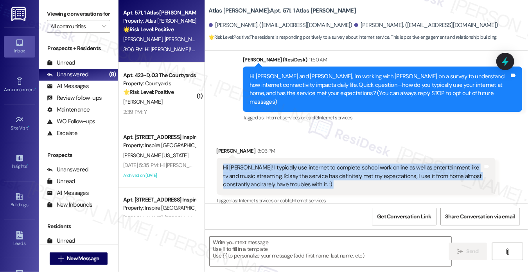
click at [363, 158] on div "Hi [PERSON_NAME]! I typically use internet to complete school work online as we…" at bounding box center [356, 176] width 279 height 37
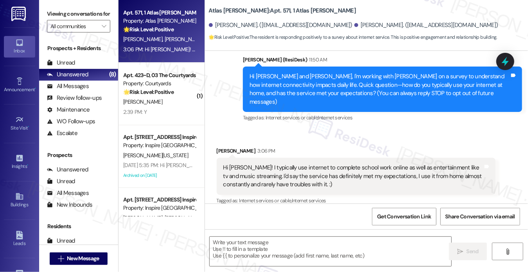
click at [267, 89] on div "Hi [PERSON_NAME] and [PERSON_NAME], I'm working with [PERSON_NAME] on a survey …" at bounding box center [380, 89] width 260 height 34
click at [376, 180] on div "Hi [PERSON_NAME]! I typically use internet to complete school work online as we…" at bounding box center [353, 176] width 260 height 25
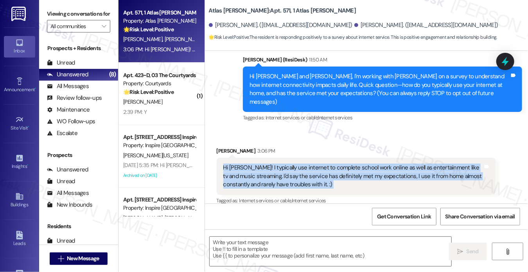
click at [376, 180] on div "Hi [PERSON_NAME]! I typically use internet to complete school work online as we…" at bounding box center [353, 176] width 260 height 25
click at [272, 166] on div "Hi [PERSON_NAME]! I typically use internet to complete school work online as we…" at bounding box center [353, 176] width 260 height 25
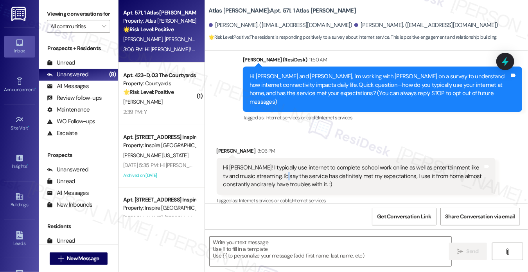
click at [272, 166] on div "Hi [PERSON_NAME]! I typically use internet to complete school work online as we…" at bounding box center [353, 176] width 260 height 25
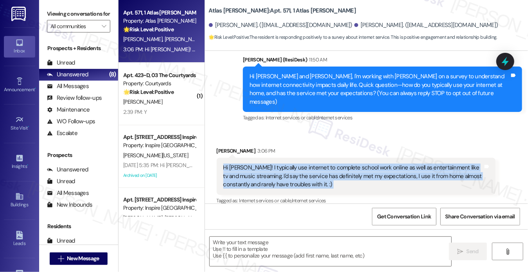
click at [272, 166] on div "Hi [PERSON_NAME]! I typically use internet to complete school work online as we…" at bounding box center [353, 176] width 260 height 25
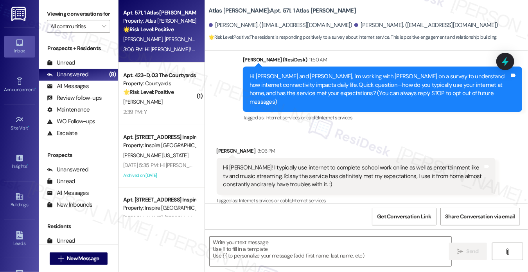
click at [63, 11] on label "Viewing conversations for" at bounding box center [78, 14] width 63 height 12
click at [345, 170] on div "Hi [PERSON_NAME]! I typically use internet to complete school work online as we…" at bounding box center [353, 176] width 260 height 25
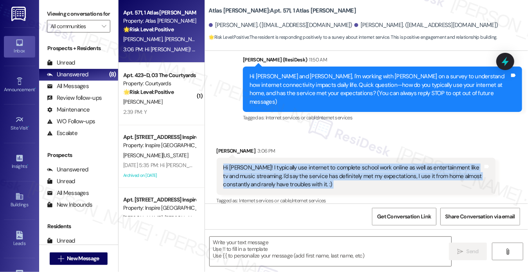
click at [345, 170] on div "Hi [PERSON_NAME]! I typically use internet to complete school work online as we…" at bounding box center [353, 176] width 260 height 25
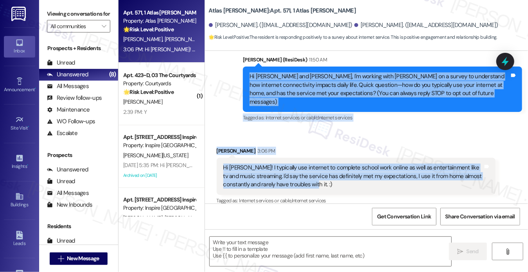
drag, startPoint x: 247, startPoint y: 74, endPoint x: 426, endPoint y: 176, distance: 205.4
click at [426, 176] on div "WO Lease started [DATE] 8:00 PM Show details Announcement, sent via SMS [PERSON…" at bounding box center [367, 127] width 324 height 153
copy div "Hi [PERSON_NAME] and [PERSON_NAME], I'm working with [PERSON_NAME] on a survey …"
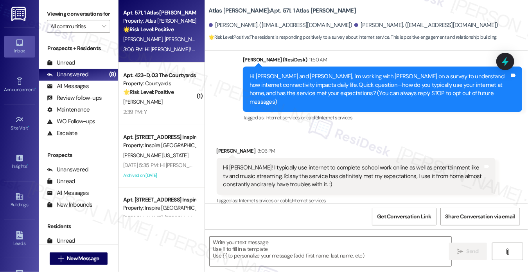
click at [53, 12] on label "Viewing conversations for" at bounding box center [78, 14] width 63 height 12
click at [307, 164] on div "Hi [PERSON_NAME]! I typically use internet to complete school work online as we…" at bounding box center [353, 176] width 260 height 25
click at [306, 164] on div "Hi [PERSON_NAME]! I typically use internet to complete school work online as we…" at bounding box center [353, 176] width 260 height 25
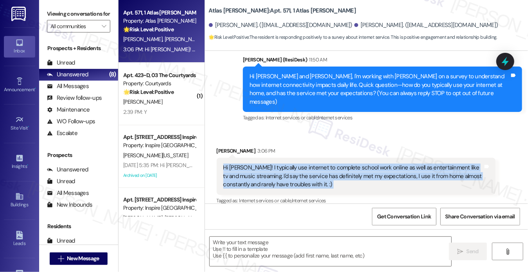
click at [306, 164] on div "Hi [PERSON_NAME]! I typically use internet to complete school work online as we…" at bounding box center [353, 176] width 260 height 25
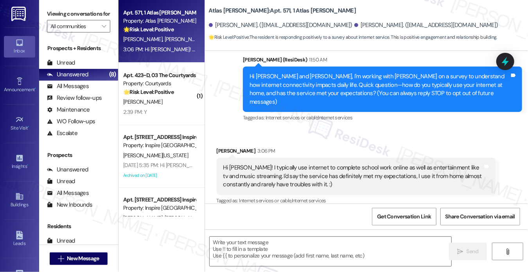
drag, startPoint x: 49, startPoint y: 15, endPoint x: 58, endPoint y: 24, distance: 12.7
click at [49, 15] on label "Viewing conversations for" at bounding box center [78, 14] width 63 height 12
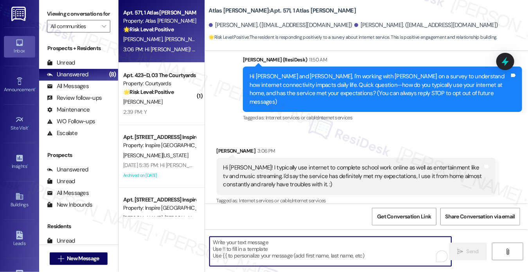
click at [308, 243] on textarea "To enrich screen reader interactions, please activate Accessibility in Grammarl…" at bounding box center [331, 251] width 242 height 29
paste textarea "Hi [PERSON_NAME], thank you for sharing that — I’m glad to hear the service has…"
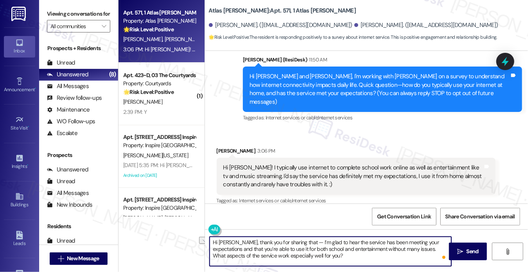
drag, startPoint x: 299, startPoint y: 240, endPoint x: 291, endPoint y: 238, distance: 8.0
click at [291, 238] on textarea "Hi [PERSON_NAME], thank you for sharing that — I’m glad to hear the service has…" at bounding box center [331, 251] width 242 height 29
click at [347, 252] on textarea "Hi [PERSON_NAME], thank you for sharing that. I’m glad to hear the service has …" at bounding box center [331, 251] width 242 height 29
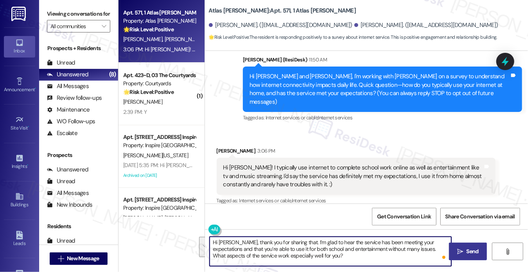
type textarea "Hi [PERSON_NAME], thank you for sharing that. I’m glad to hear the service has …"
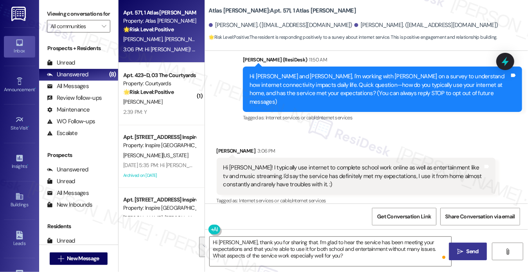
click at [466, 254] on span "Send" at bounding box center [472, 251] width 15 height 8
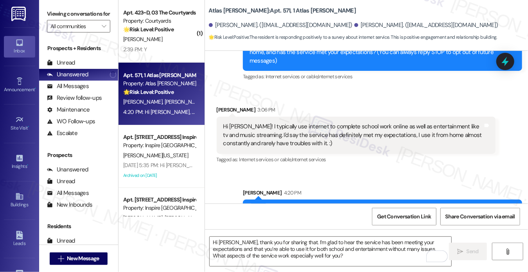
scroll to position [152, 0]
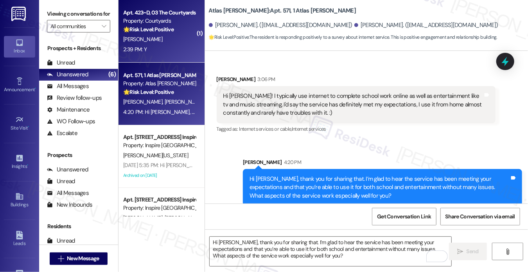
click at [159, 41] on div "[PERSON_NAME]" at bounding box center [159, 39] width 74 height 10
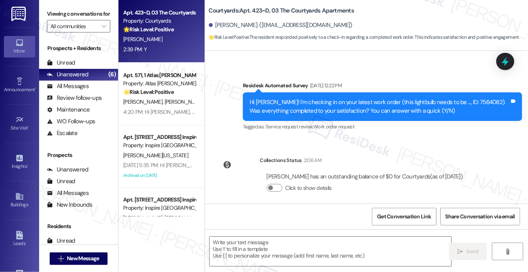
scroll to position [489, 0]
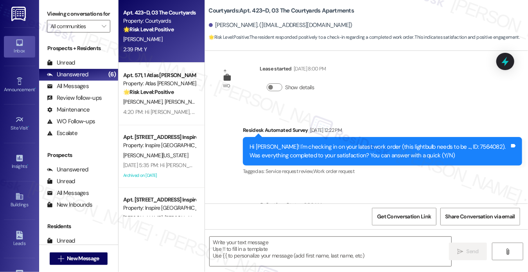
click at [64, 20] on label "Viewing conversations for" at bounding box center [78, 14] width 63 height 12
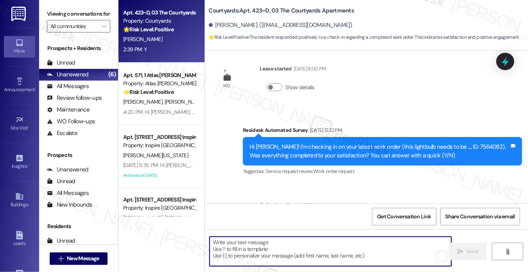
click at [272, 242] on textarea "To enrich screen reader interactions, please activate Accessibility in Grammarl…" at bounding box center [331, 251] width 242 height 29
paste textarea "Hi {{first_name}}! I'm glad to hear that the latest work order was completed to…"
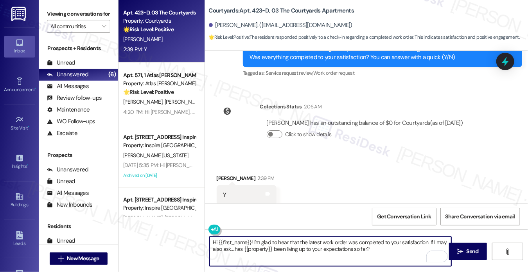
scroll to position [606, 0]
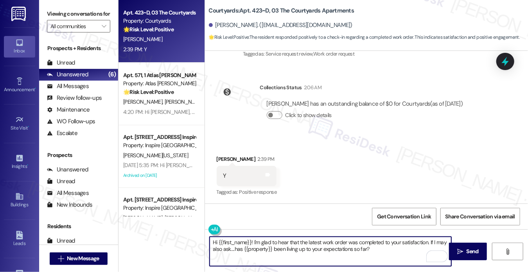
drag, startPoint x: 380, startPoint y: 244, endPoint x: 418, endPoint y: 245, distance: 37.6
click at [380, 244] on textarea "Hi {{first_name}}! I'm glad to hear that the latest work order was completed to…" at bounding box center [331, 251] width 242 height 29
type textarea "Hi {{first_name}}! I'm glad to hear that the latest work order was completed to…"
click at [475, 245] on button " Send" at bounding box center [468, 252] width 38 height 18
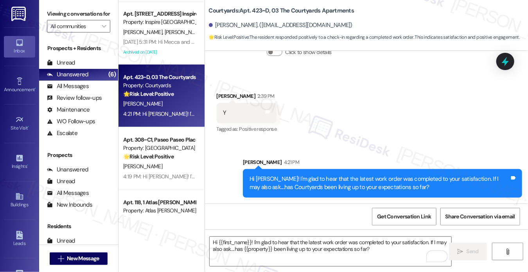
scroll to position [159, 0]
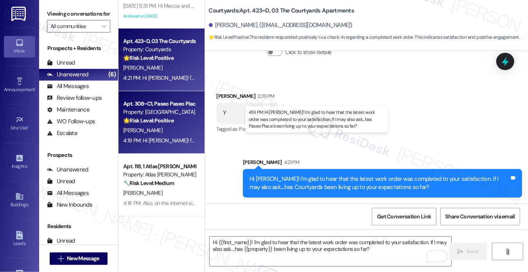
click at [157, 139] on div "4:19 PM: Hi [PERSON_NAME]! I'm glad to hear that the latest work order was comp…" at bounding box center [331, 140] width 417 height 7
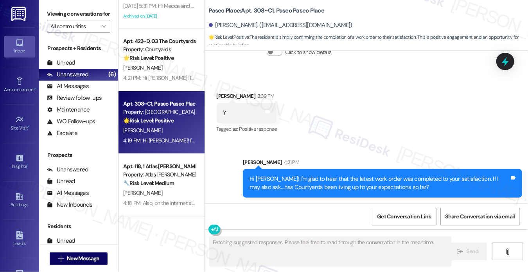
scroll to position [428, 0]
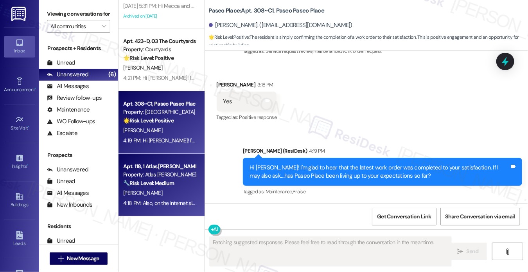
click at [176, 173] on div "Property: Atlas [PERSON_NAME]" at bounding box center [159, 175] width 72 height 8
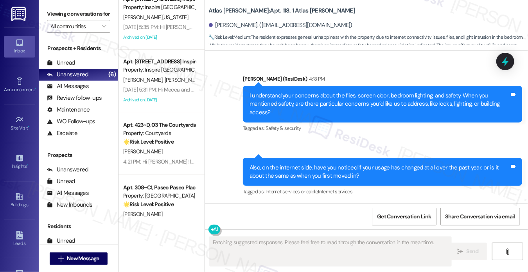
scroll to position [0, 0]
